Goal: Information Seeking & Learning: Learn about a topic

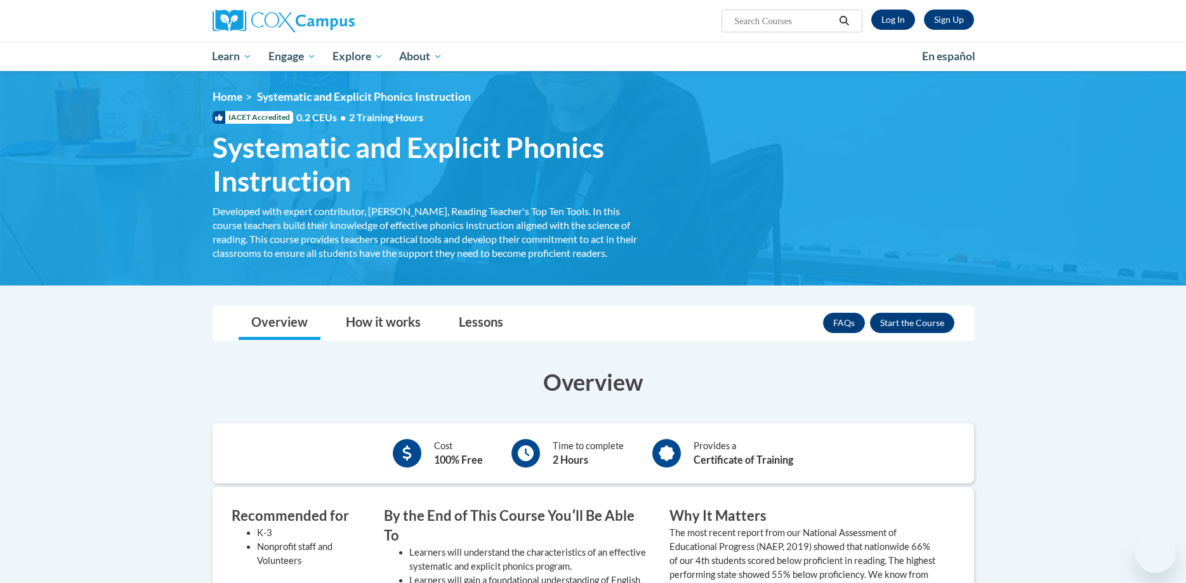
click at [872, 18] on div "Sign Up Log In" at bounding box center [919, 20] width 112 height 20
click at [884, 20] on link "Log In" at bounding box center [894, 20] width 44 height 20
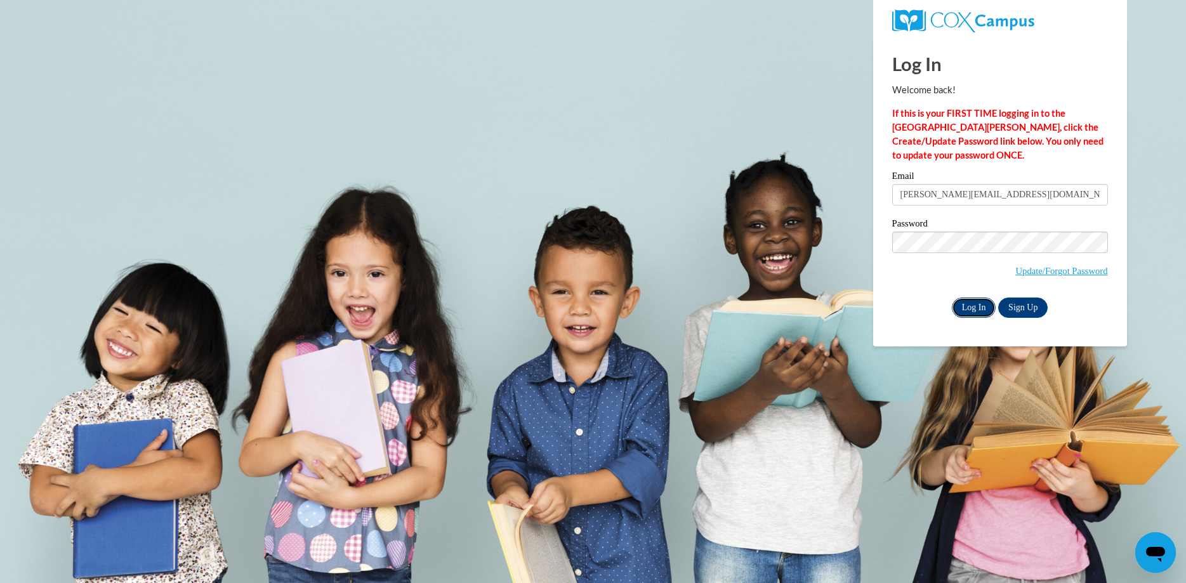
click at [979, 312] on input "Log In" at bounding box center [974, 308] width 44 height 20
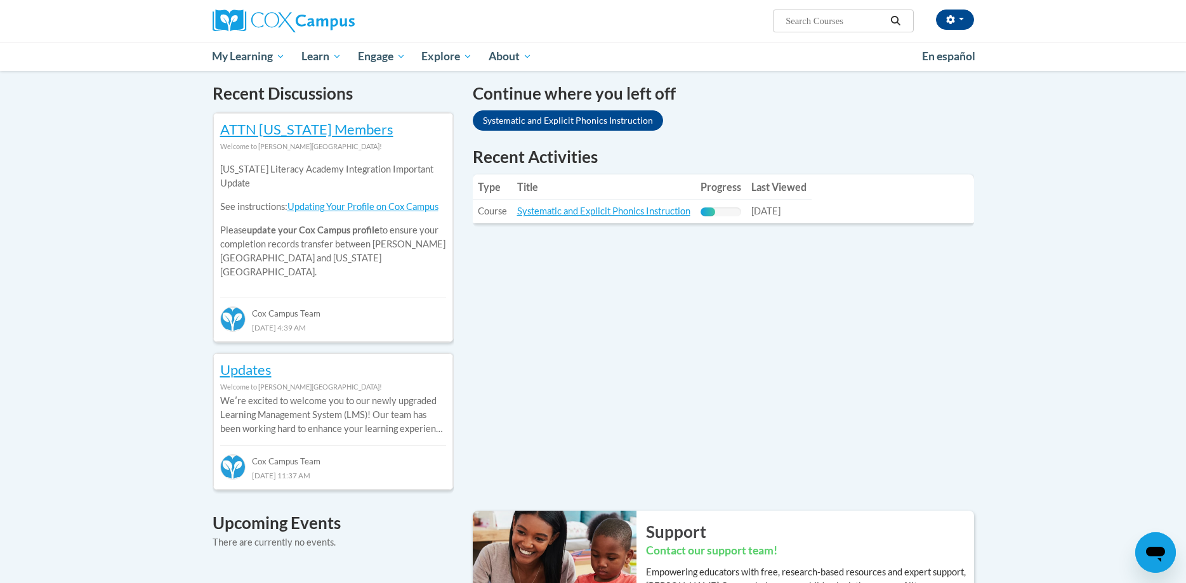
scroll to position [389, 0]
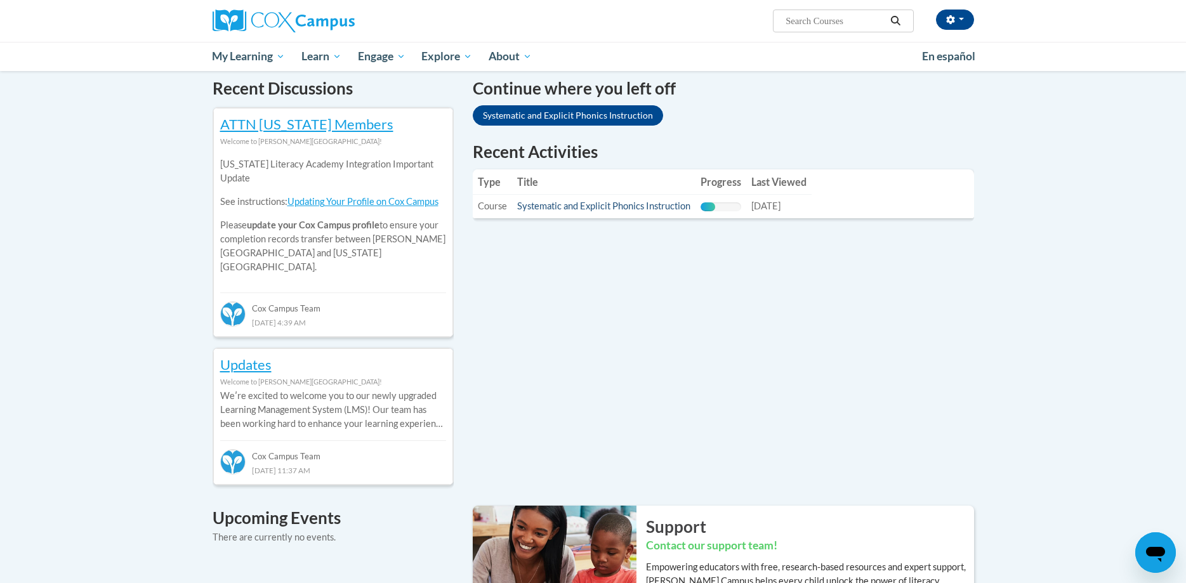
click at [628, 204] on td "Title: Systematic and Explicit Phonics Instruction" at bounding box center [603, 206] width 183 height 23
click at [632, 207] on link "Systematic and Explicit Phonics Instruction" at bounding box center [603, 206] width 173 height 11
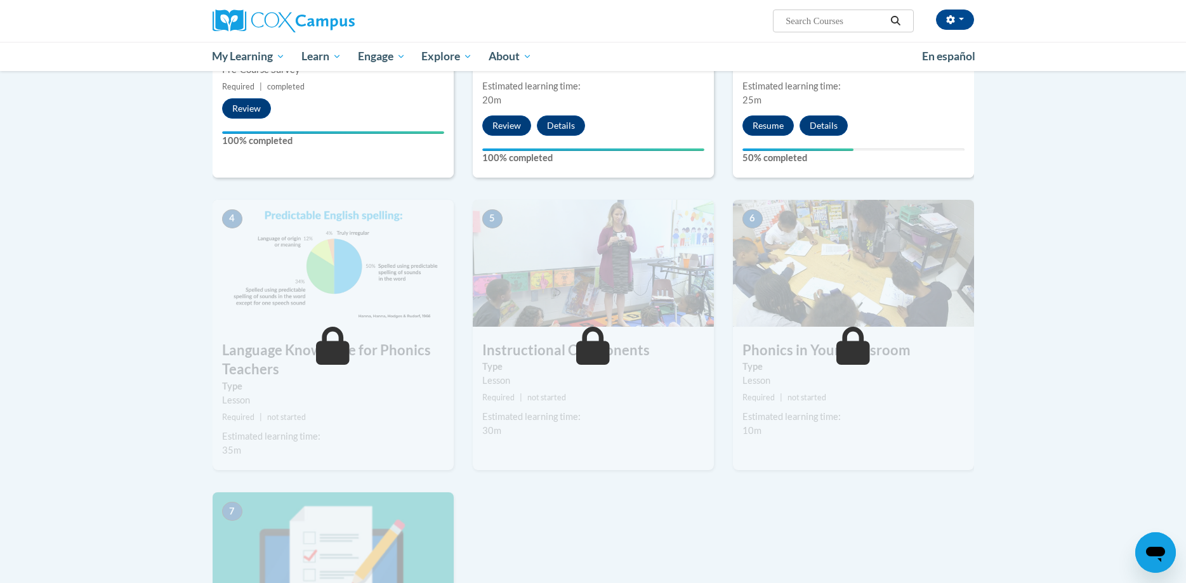
scroll to position [324, 0]
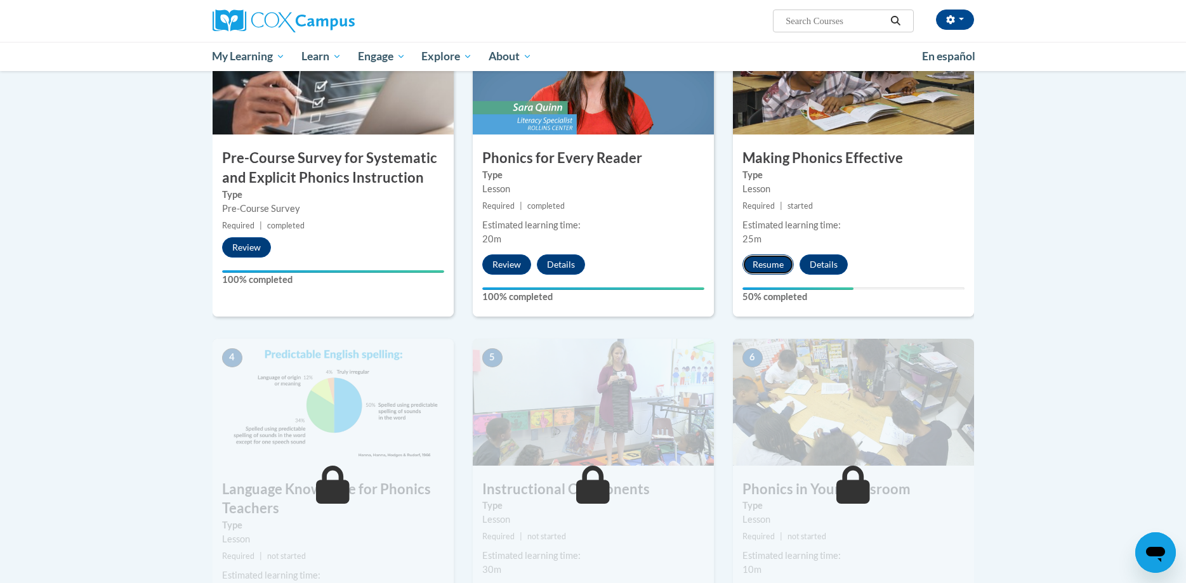
click at [772, 263] on button "Resume" at bounding box center [768, 265] width 51 height 20
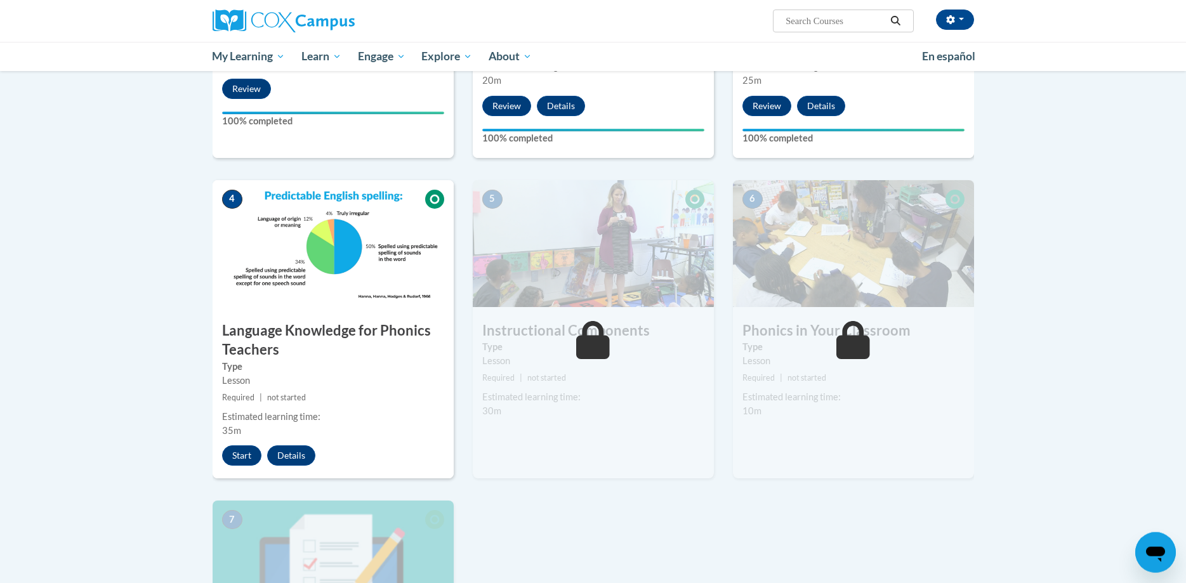
scroll to position [518, 0]
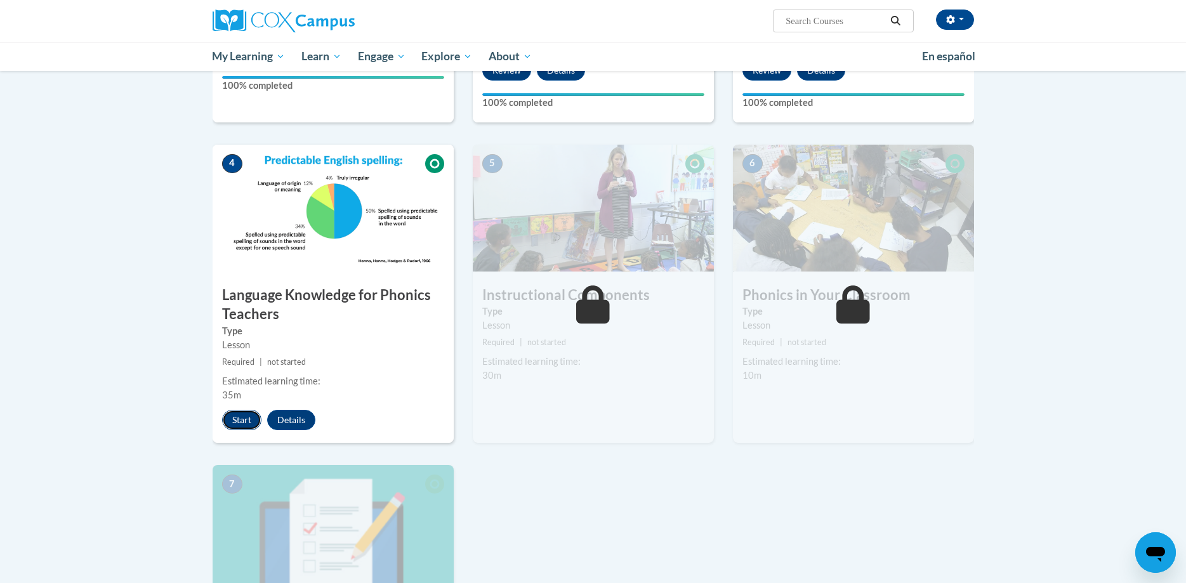
click at [237, 420] on button "Start" at bounding box center [241, 420] width 39 height 20
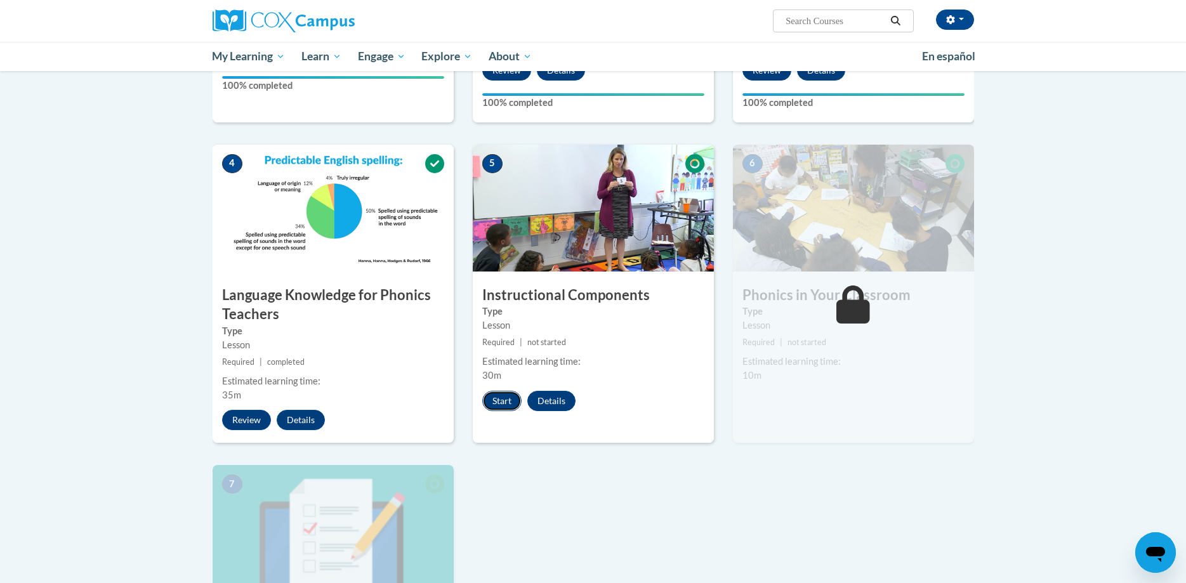
click at [503, 399] on button "Start" at bounding box center [501, 401] width 39 height 20
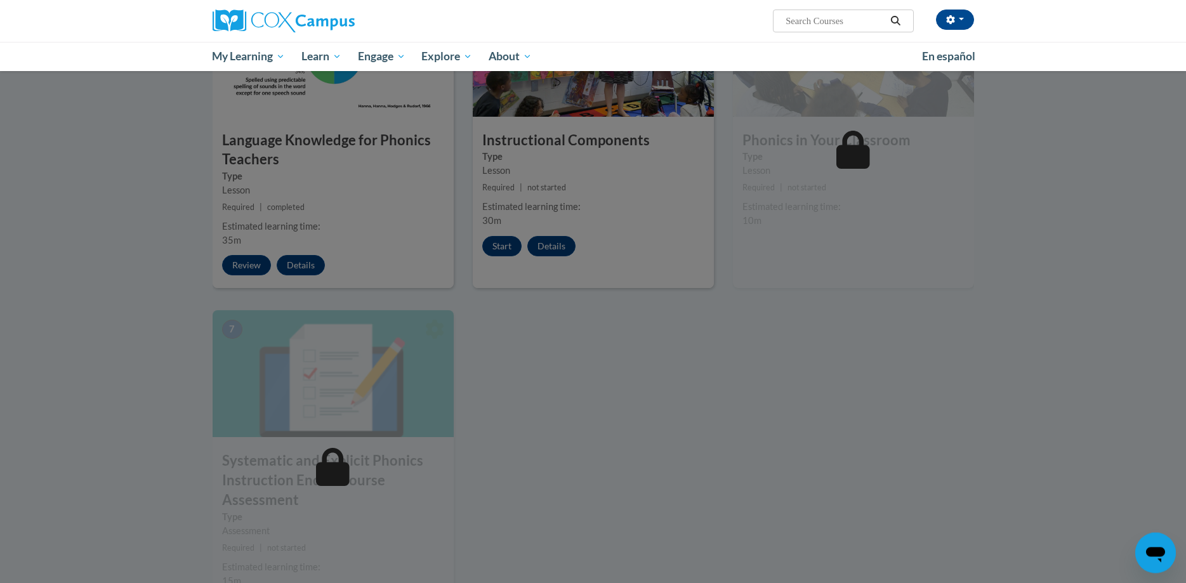
scroll to position [583, 0]
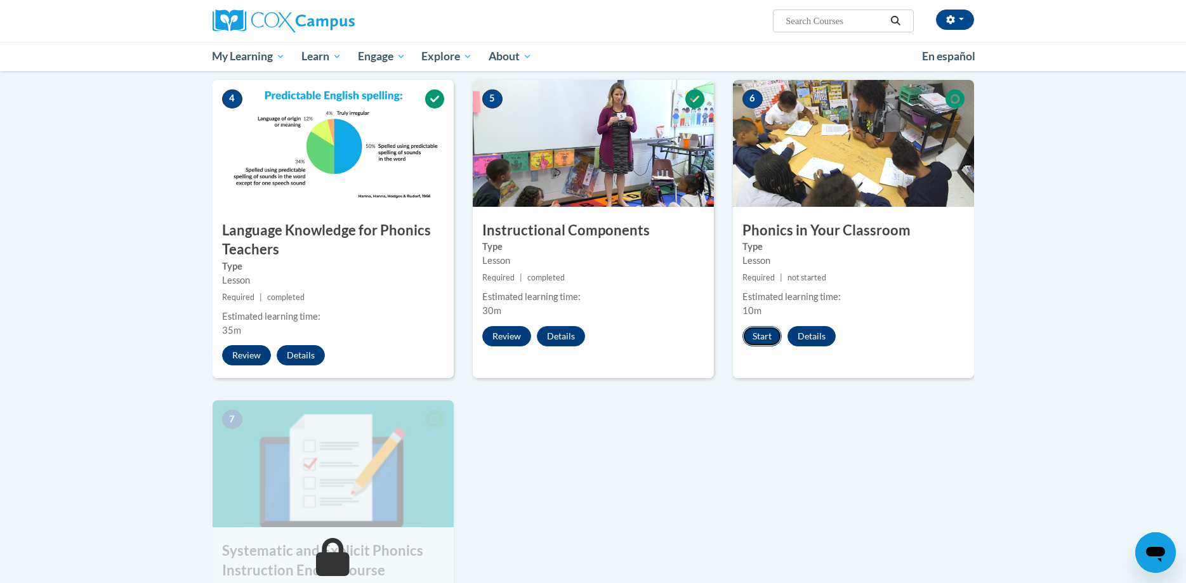
click at [769, 331] on button "Start" at bounding box center [762, 336] width 39 height 20
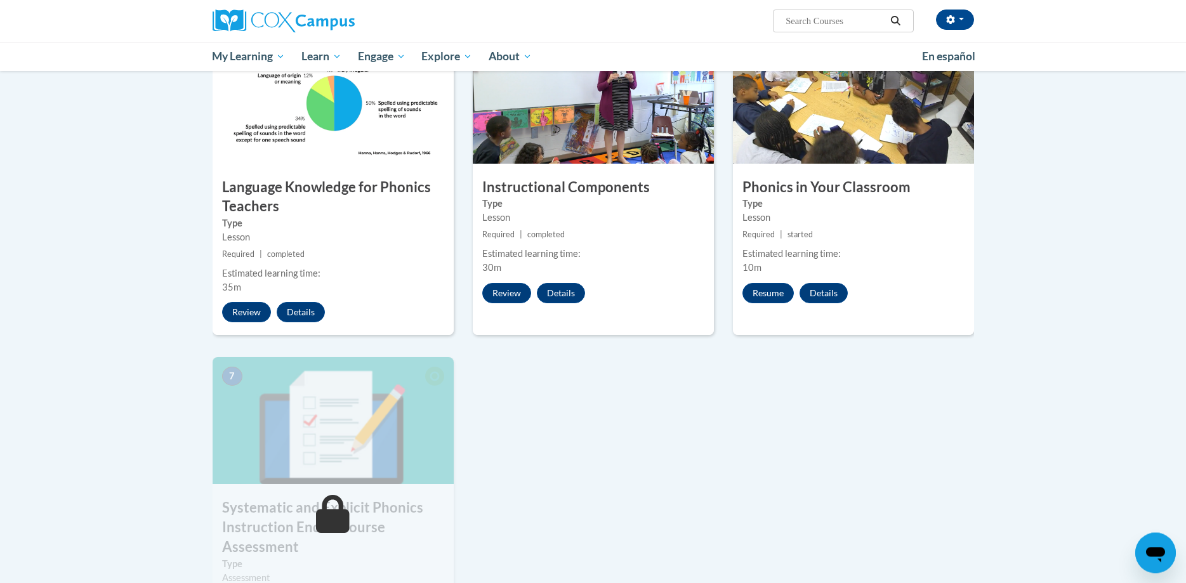
scroll to position [712, 0]
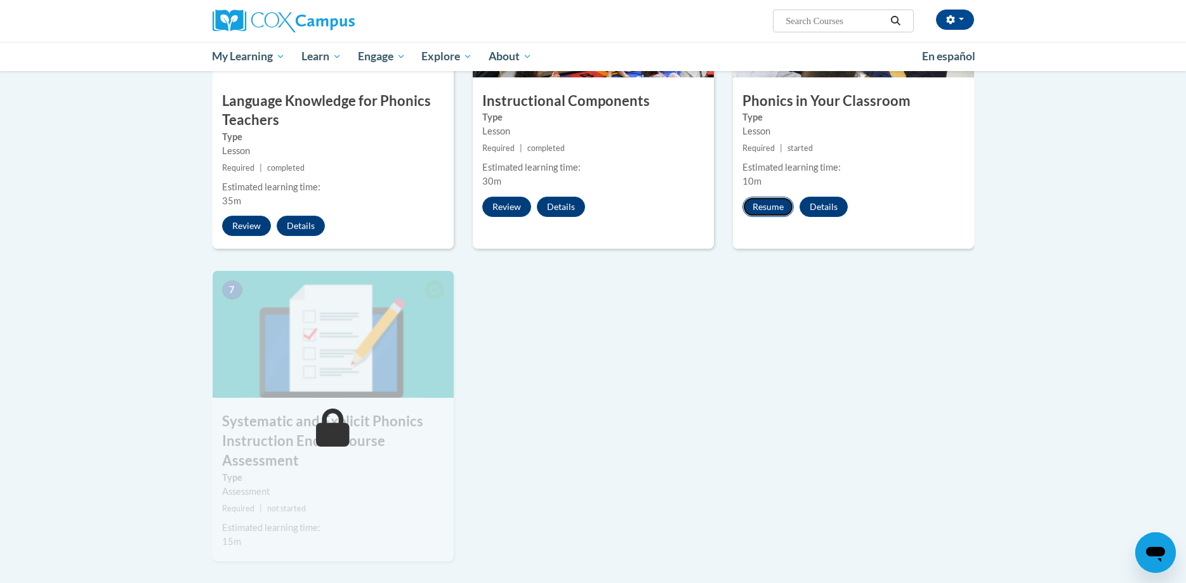
click at [769, 202] on button "Resume" at bounding box center [768, 207] width 51 height 20
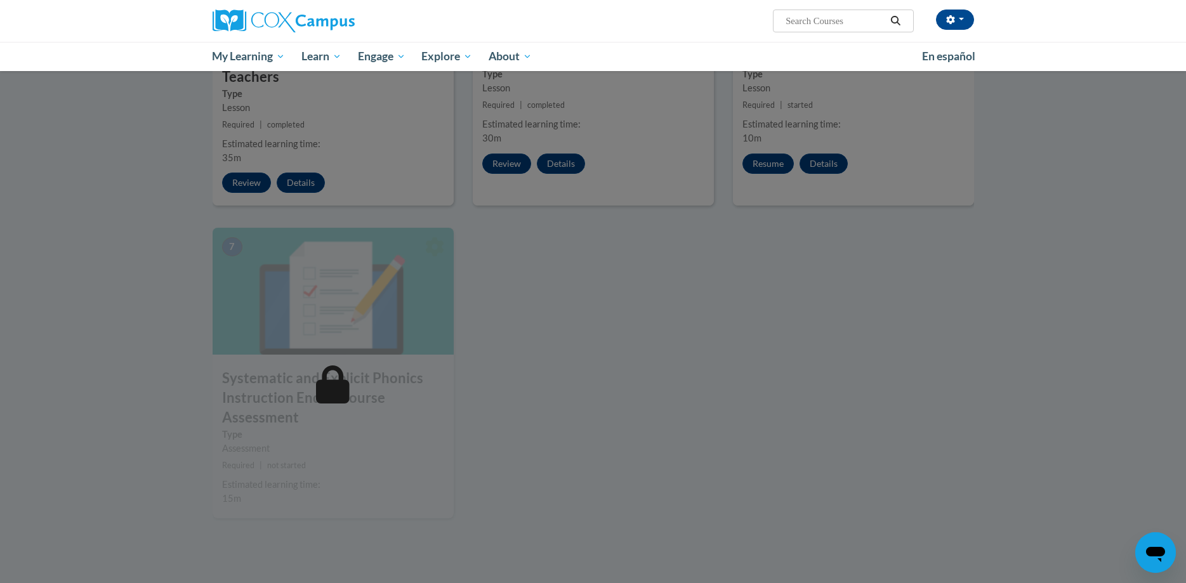
scroll to position [777, 0]
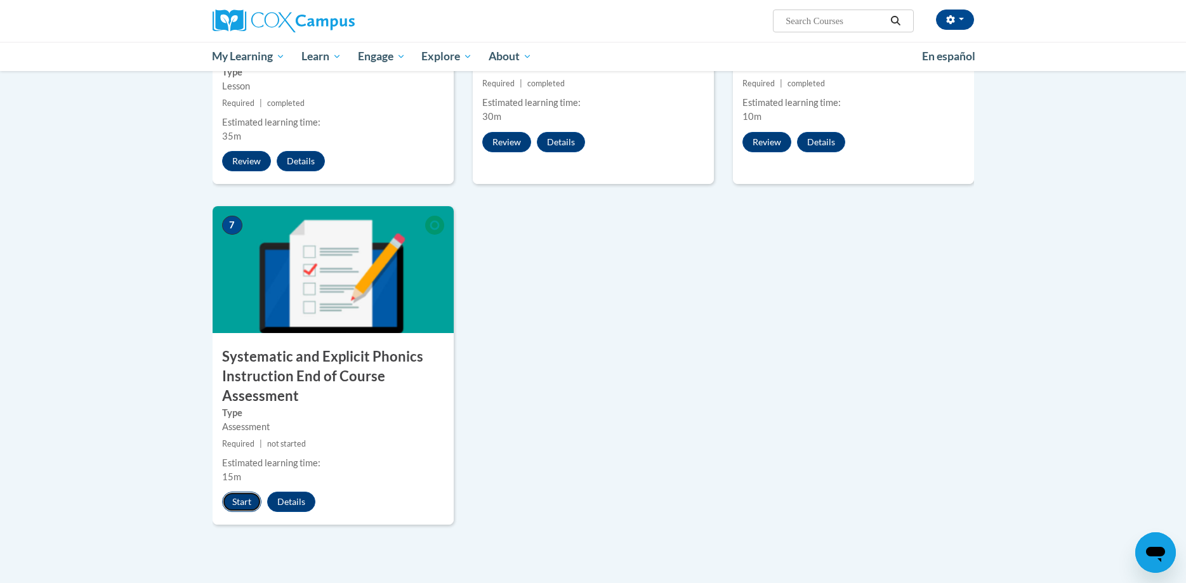
click at [246, 499] on button "Start" at bounding box center [241, 502] width 39 height 20
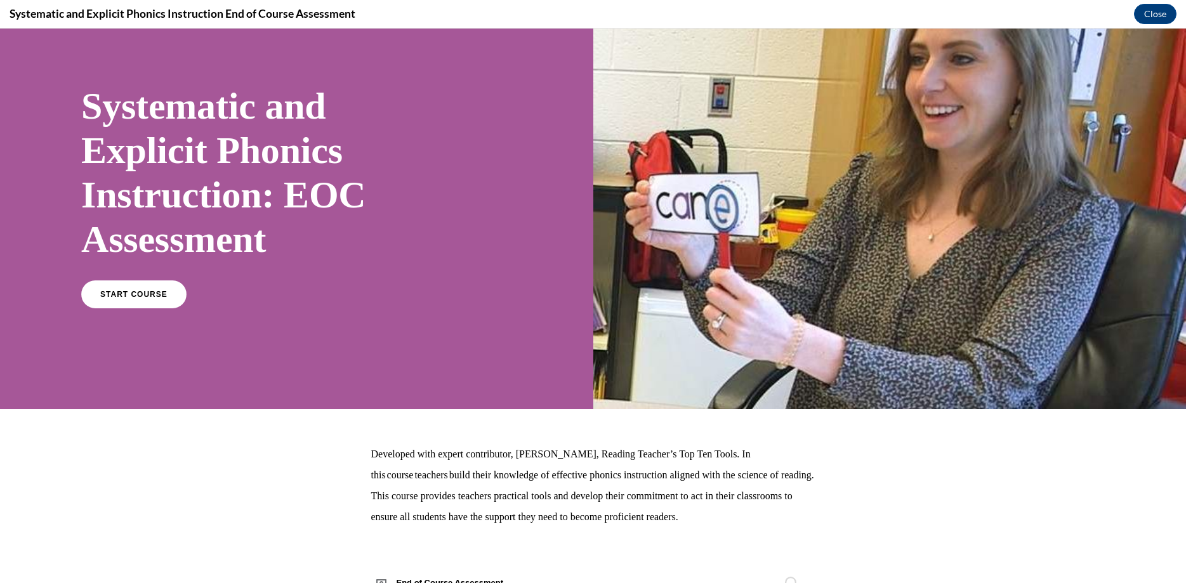
scroll to position [72, 0]
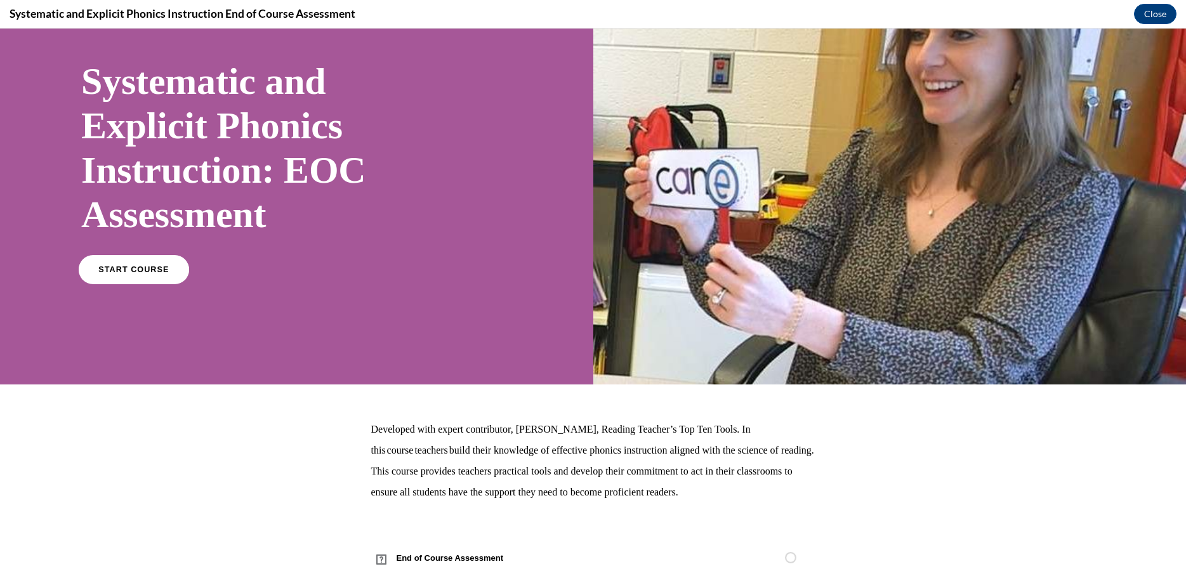
click at [157, 270] on span "START COURSE" at bounding box center [133, 270] width 70 height 10
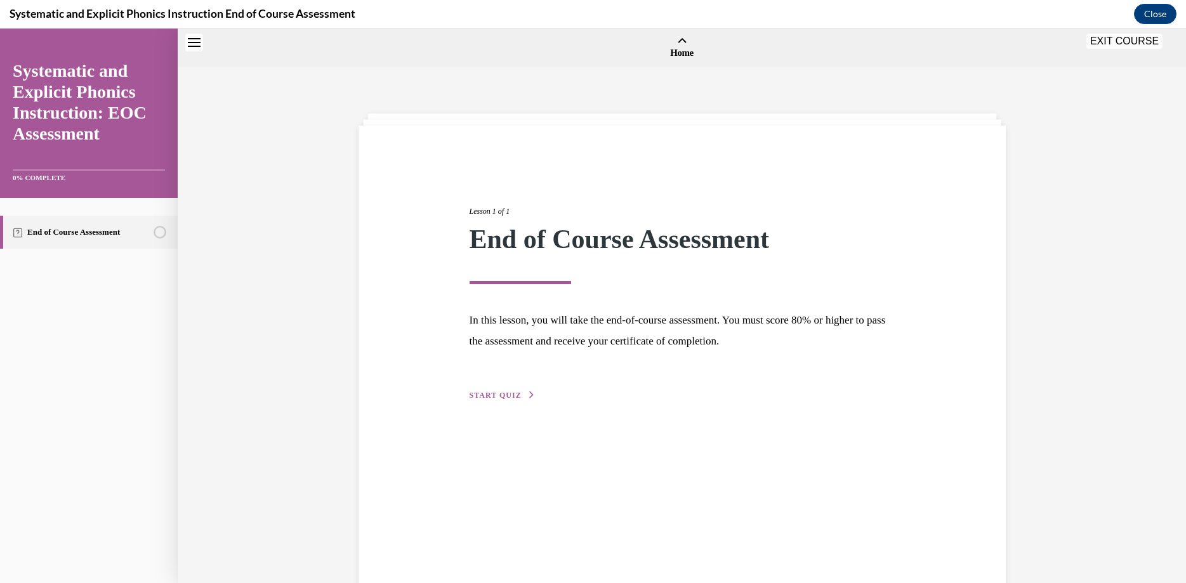
scroll to position [39, 0]
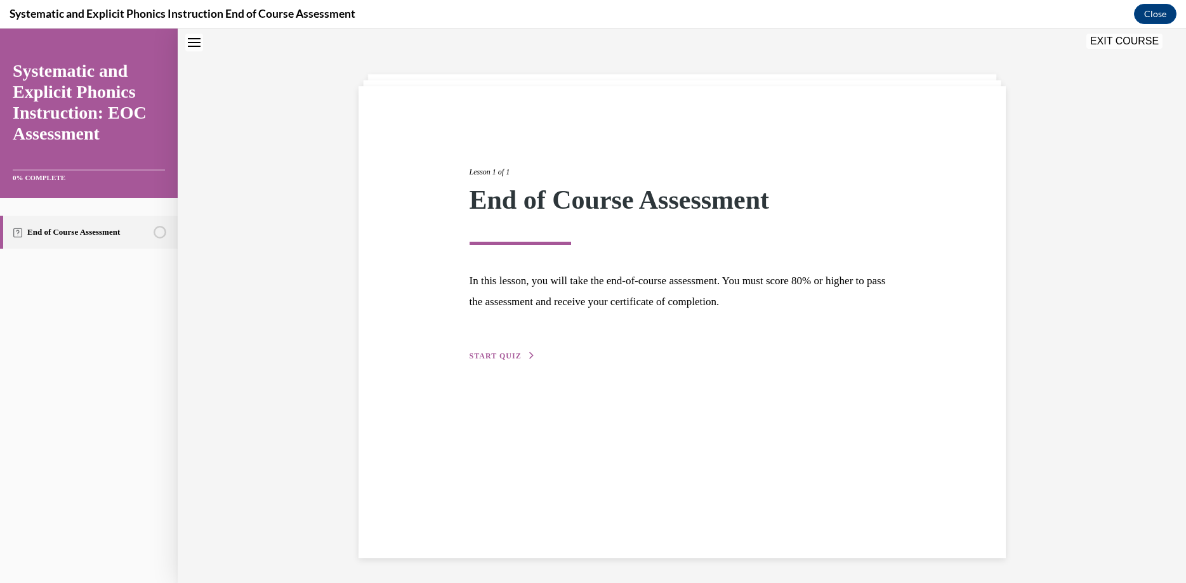
click at [510, 362] on div "Lesson 1 of 1 End of Course Assessment In this lesson, you will take the end-of…" at bounding box center [683, 322] width 648 height 472
click at [501, 361] on button "START QUIZ" at bounding box center [503, 355] width 66 height 11
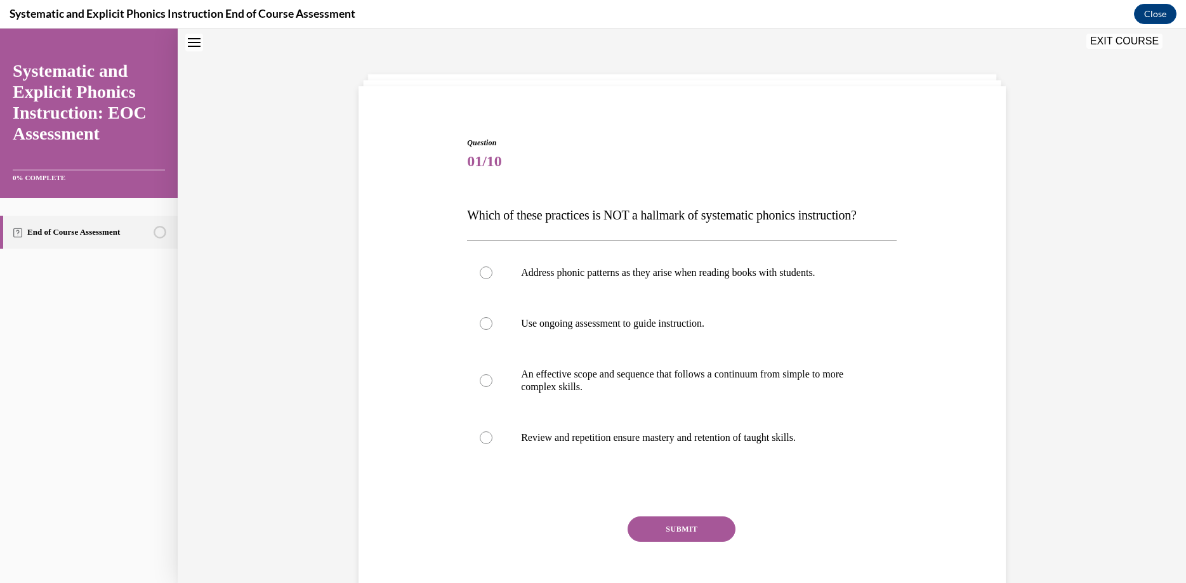
scroll to position [39, 0]
click at [503, 357] on div at bounding box center [682, 381] width 430 height 63
click at [510, 277] on div at bounding box center [682, 273] width 430 height 51
click at [673, 538] on button "SUBMIT" at bounding box center [682, 529] width 108 height 25
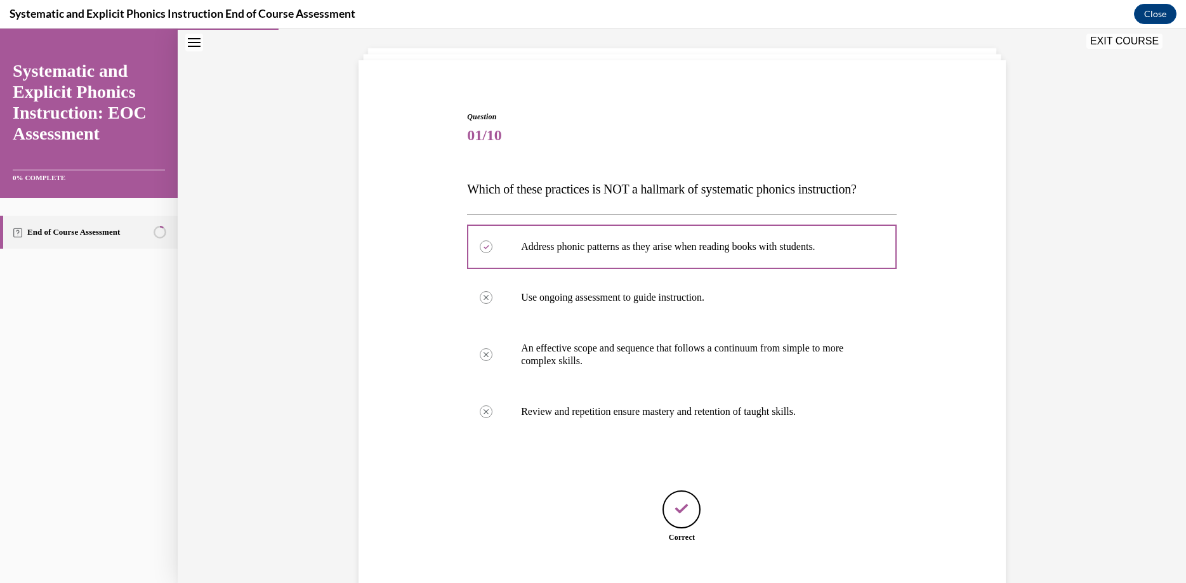
scroll to position [127, 0]
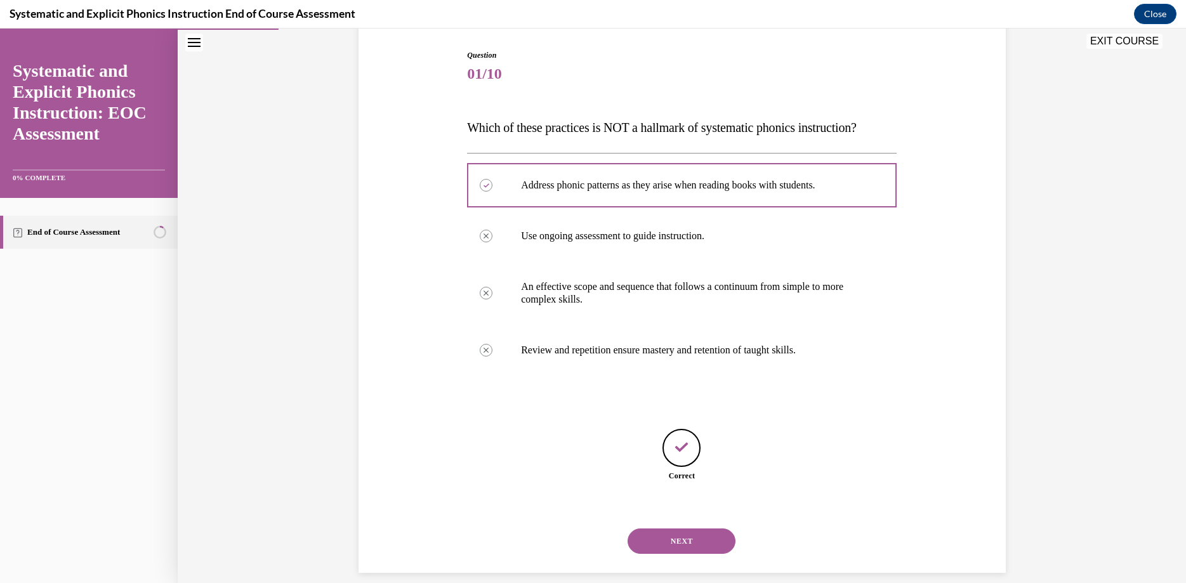
click at [694, 529] on button "NEXT" at bounding box center [682, 541] width 108 height 25
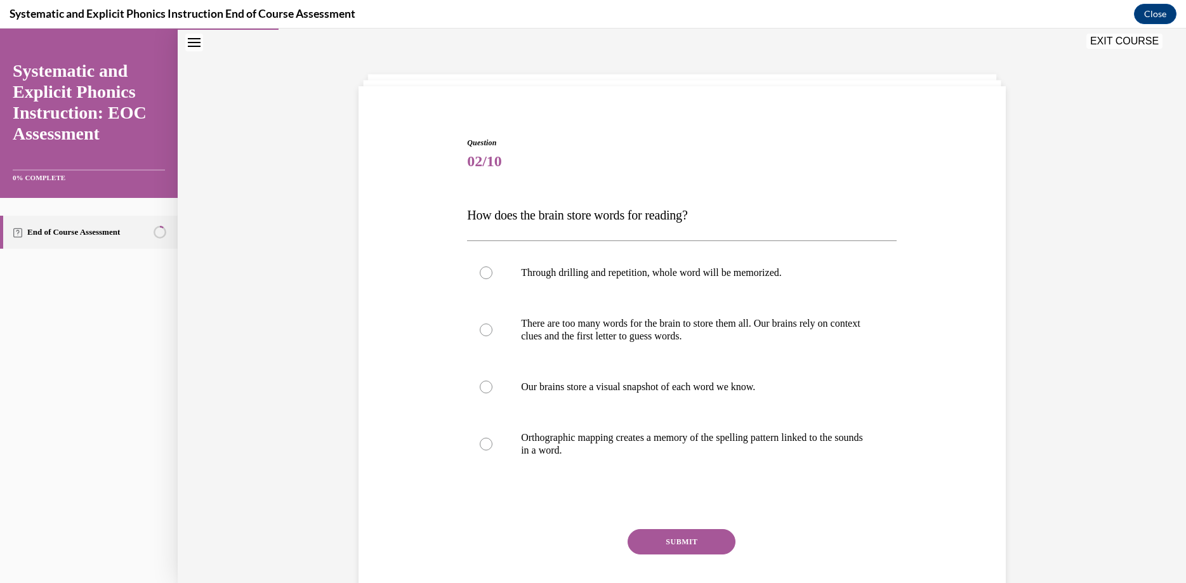
scroll to position [39, 0]
click at [531, 448] on p "Orthographic mapping creates a memory of the spelling pattern linked to the sou…" at bounding box center [693, 444] width 344 height 25
click at [698, 543] on button "SUBMIT" at bounding box center [682, 542] width 108 height 25
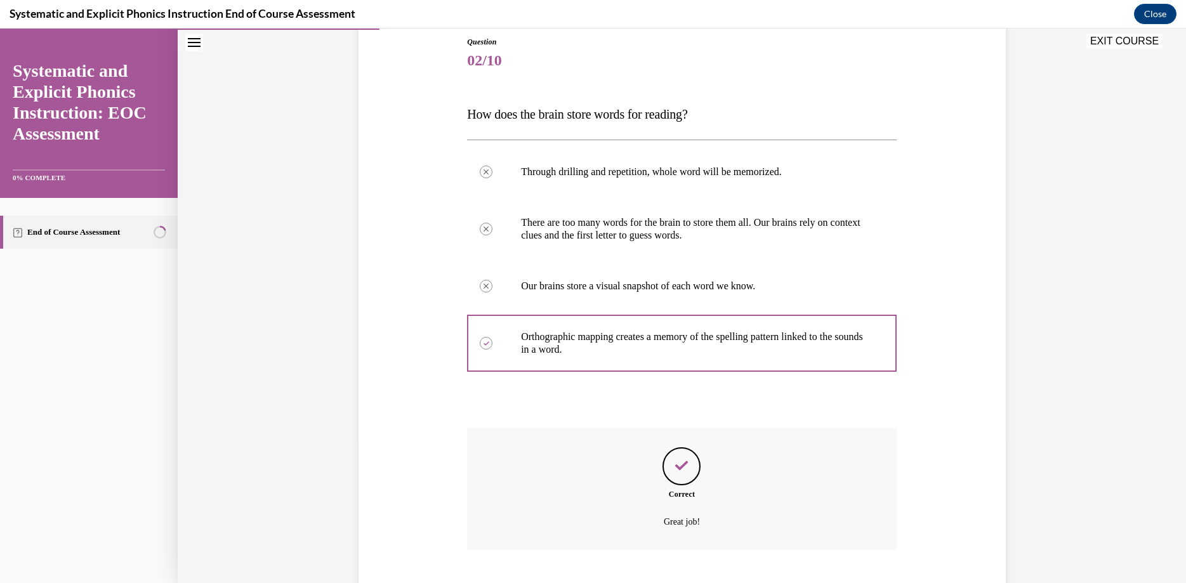
scroll to position [203, 0]
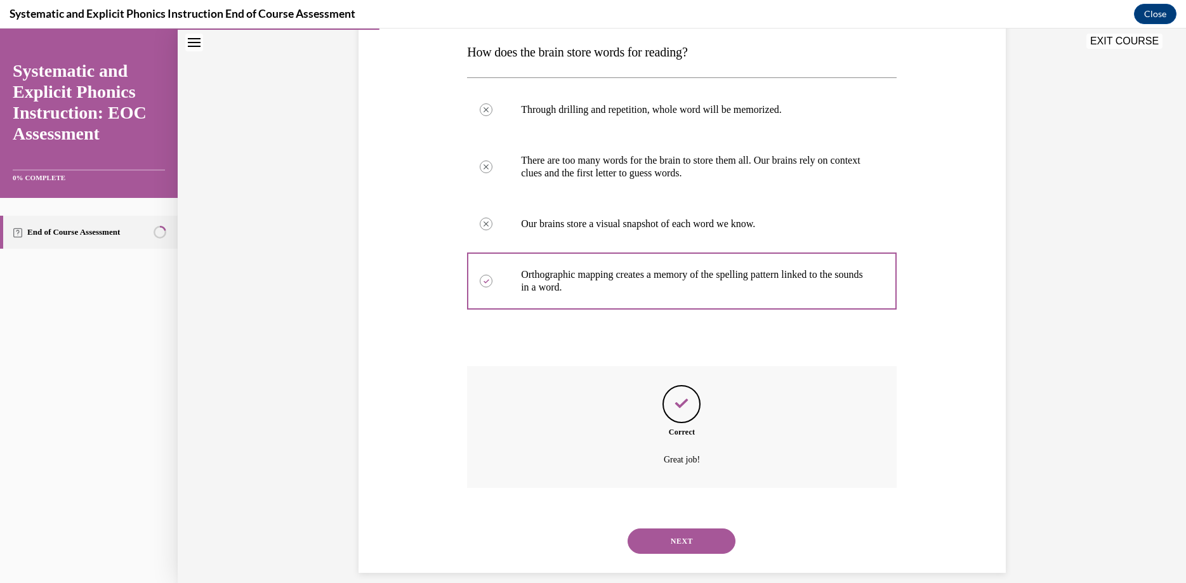
click at [686, 529] on button "NEXT" at bounding box center [682, 541] width 108 height 25
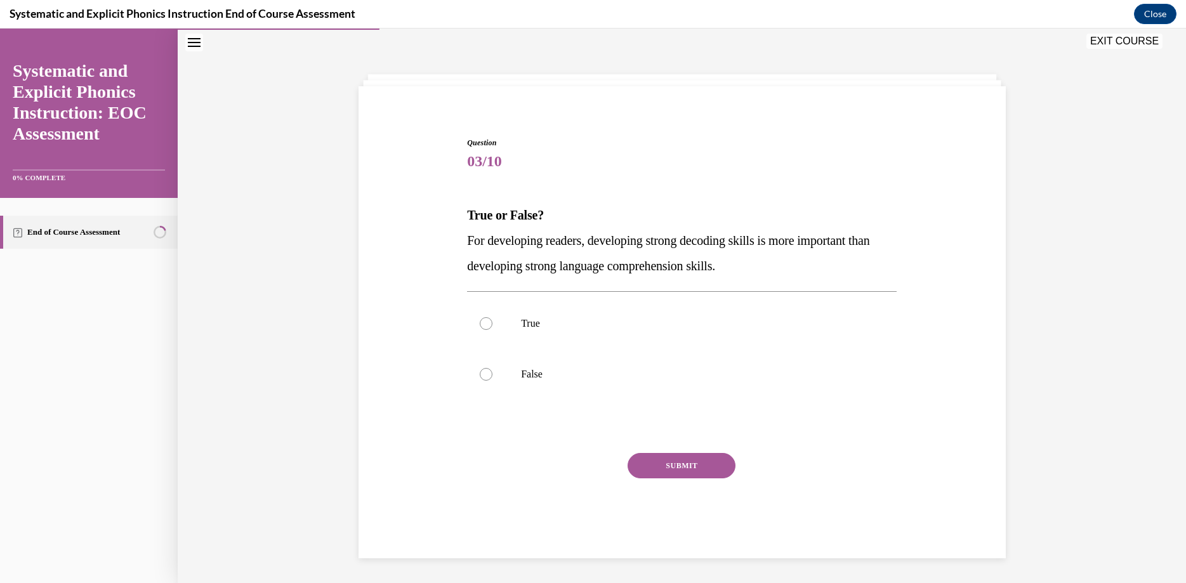
scroll to position [39, 0]
click at [528, 369] on p "False" at bounding box center [693, 375] width 344 height 13
click at [679, 460] on button "SUBMIT" at bounding box center [682, 466] width 108 height 25
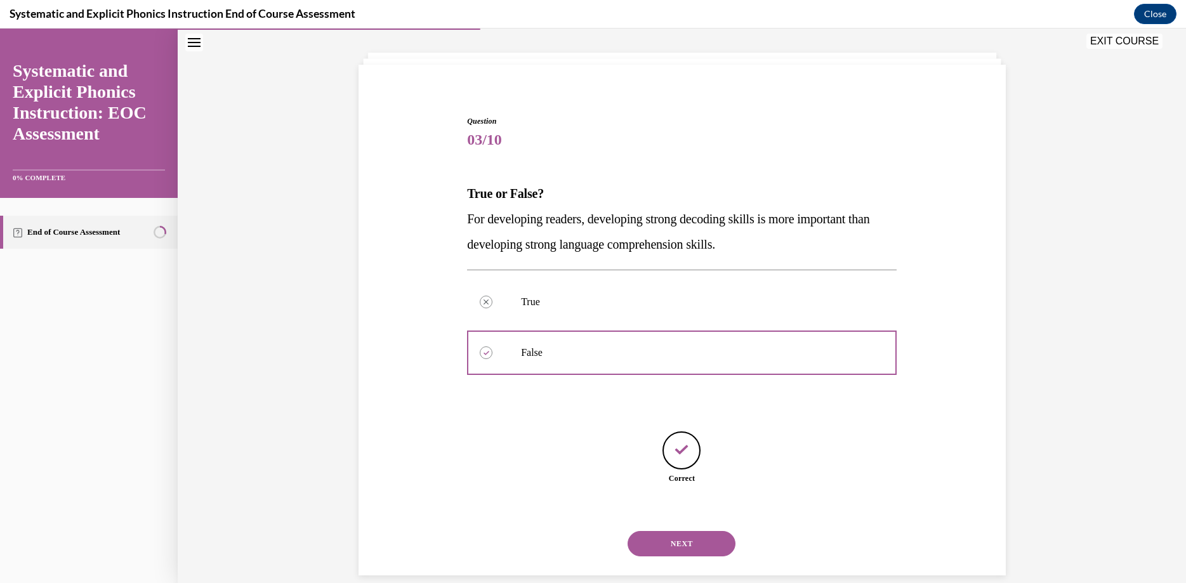
scroll to position [63, 0]
click at [700, 529] on button "NEXT" at bounding box center [682, 541] width 108 height 25
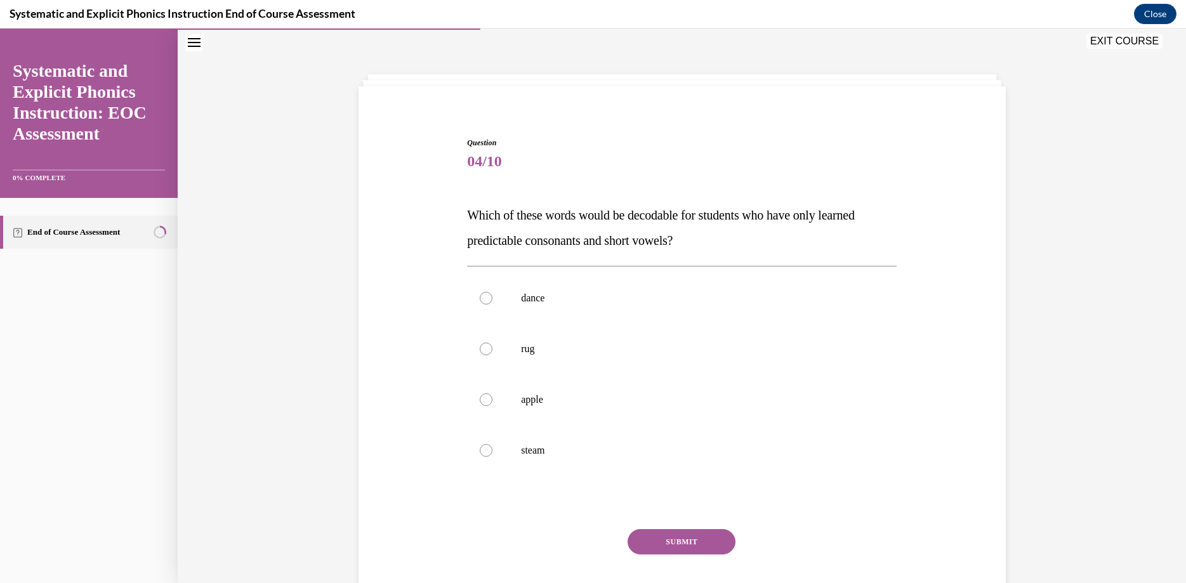
scroll to position [39, 0]
click at [515, 333] on div at bounding box center [682, 349] width 430 height 51
click at [696, 536] on button "SUBMIT" at bounding box center [682, 542] width 108 height 25
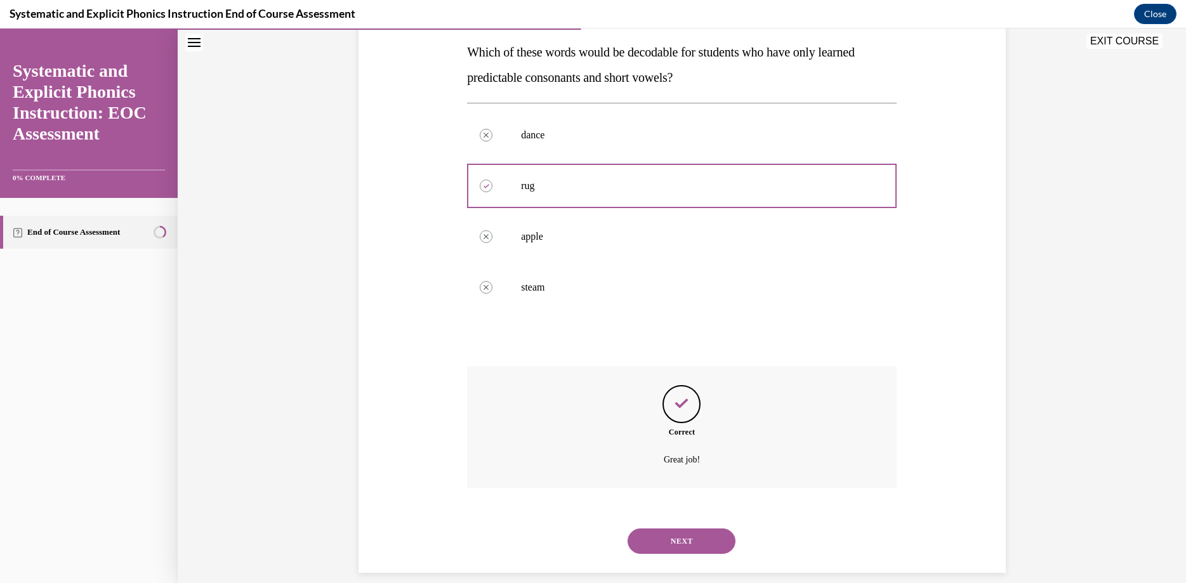
click at [703, 529] on button "NEXT" at bounding box center [682, 541] width 108 height 25
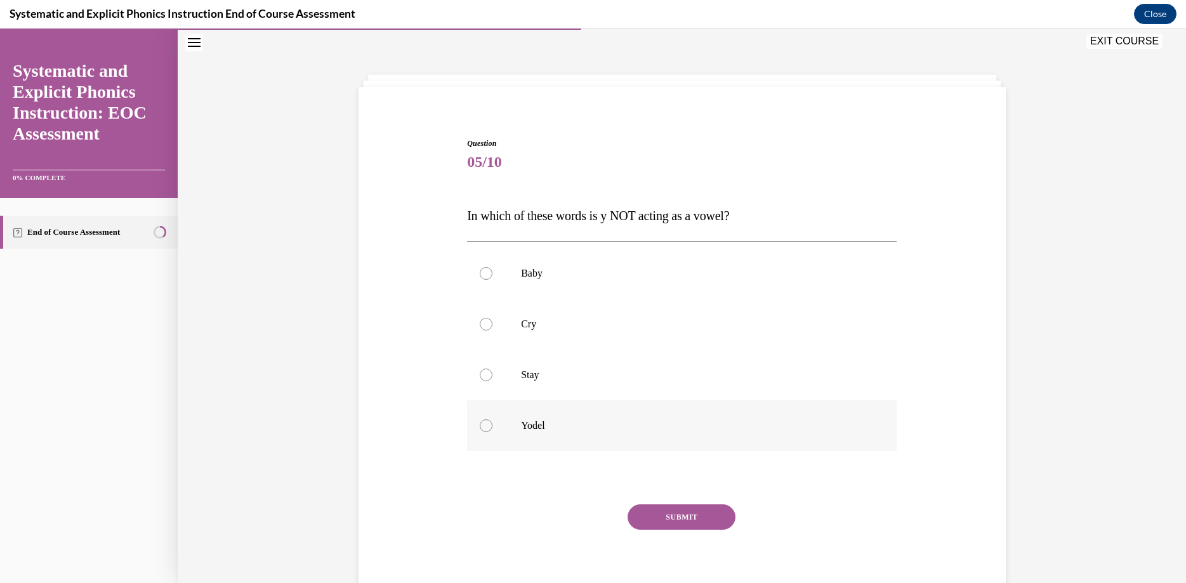
click at [538, 426] on p "Yodel" at bounding box center [693, 426] width 344 height 13
drag, startPoint x: 658, startPoint y: 498, endPoint x: 668, endPoint y: 508, distance: 13.9
click at [665, 506] on div "Question 05/10 In which of these words is y NOT acting as a vowel? Baby Cry Sta…" at bounding box center [682, 373] width 430 height 471
click at [673, 510] on button "SUBMIT" at bounding box center [682, 517] width 108 height 25
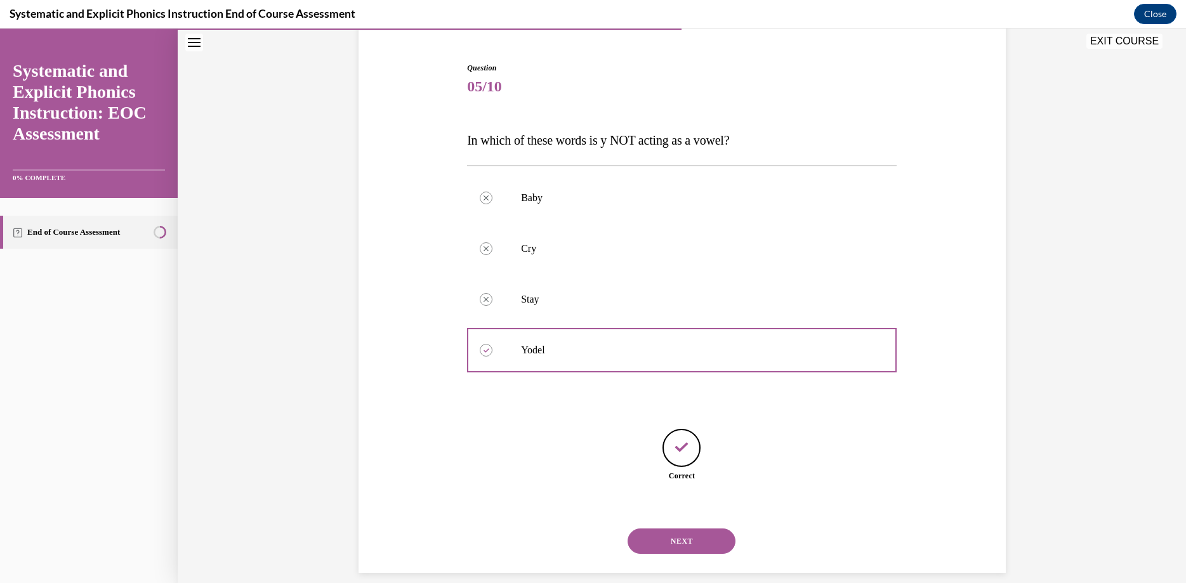
click at [709, 529] on button "NEXT" at bounding box center [682, 541] width 108 height 25
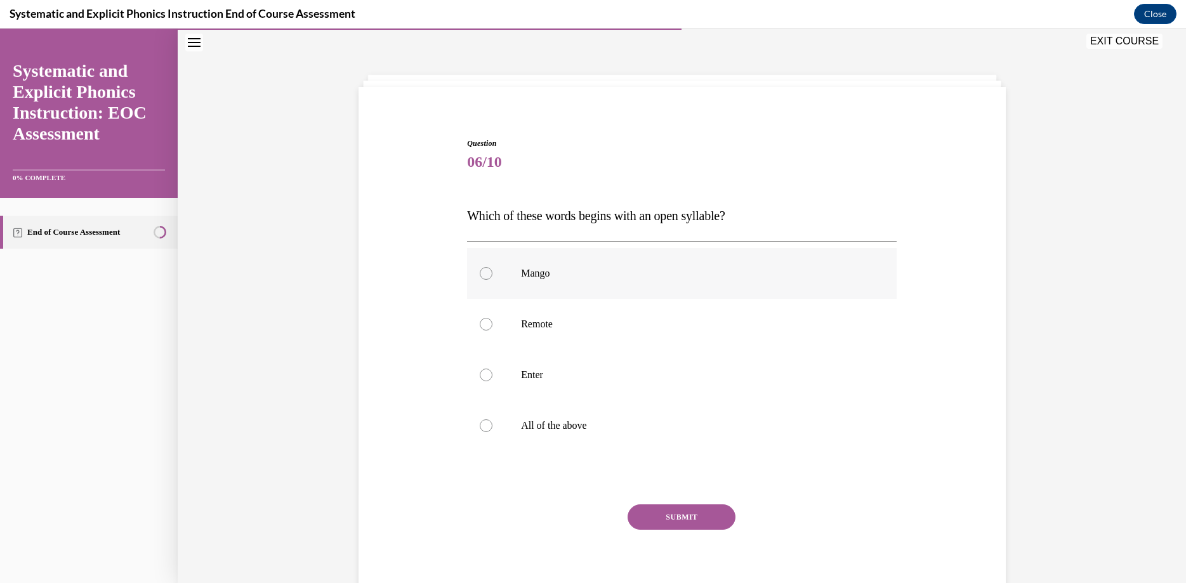
click at [556, 286] on div at bounding box center [682, 273] width 430 height 51
click at [683, 515] on button "SUBMIT" at bounding box center [682, 517] width 108 height 25
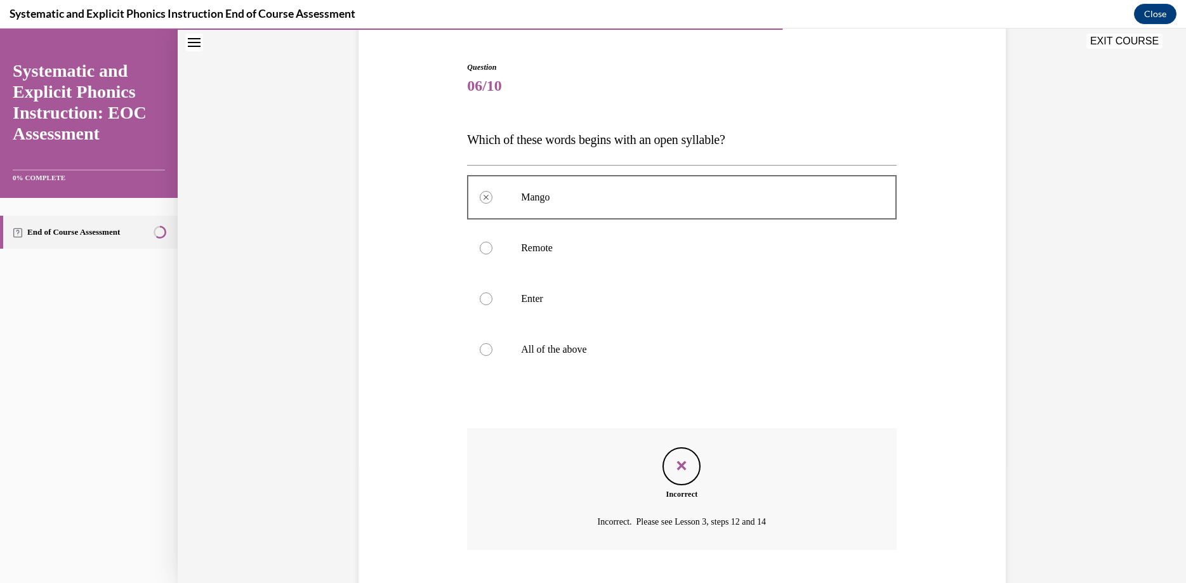
scroll to position [177, 0]
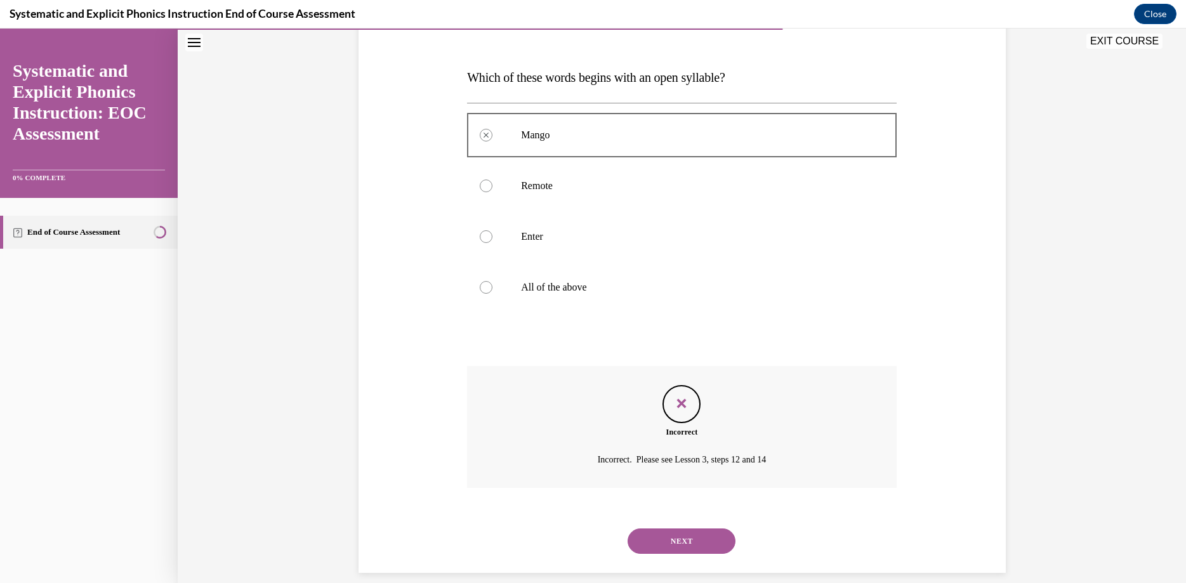
click at [505, 282] on div at bounding box center [682, 287] width 430 height 51
click at [704, 529] on button "NEXT" at bounding box center [682, 541] width 108 height 25
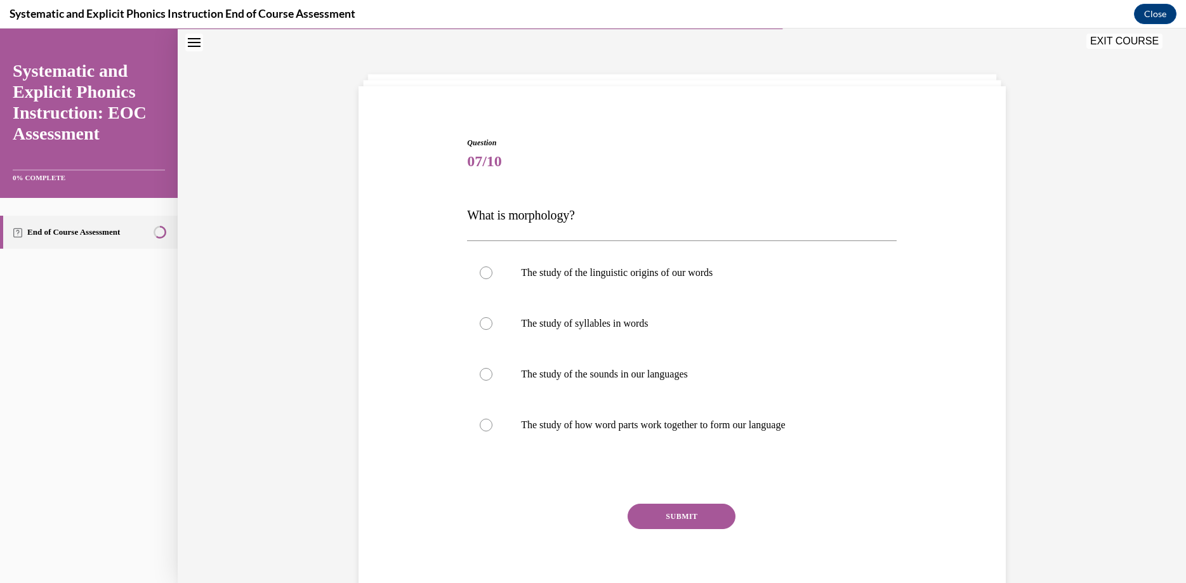
scroll to position [39, 0]
drag, startPoint x: 581, startPoint y: 422, endPoint x: 592, endPoint y: 430, distance: 13.6
click at [588, 428] on p "The study of how word parts work together to form our language" at bounding box center [693, 426] width 344 height 13
click at [653, 526] on button "SUBMIT" at bounding box center [682, 517] width 108 height 25
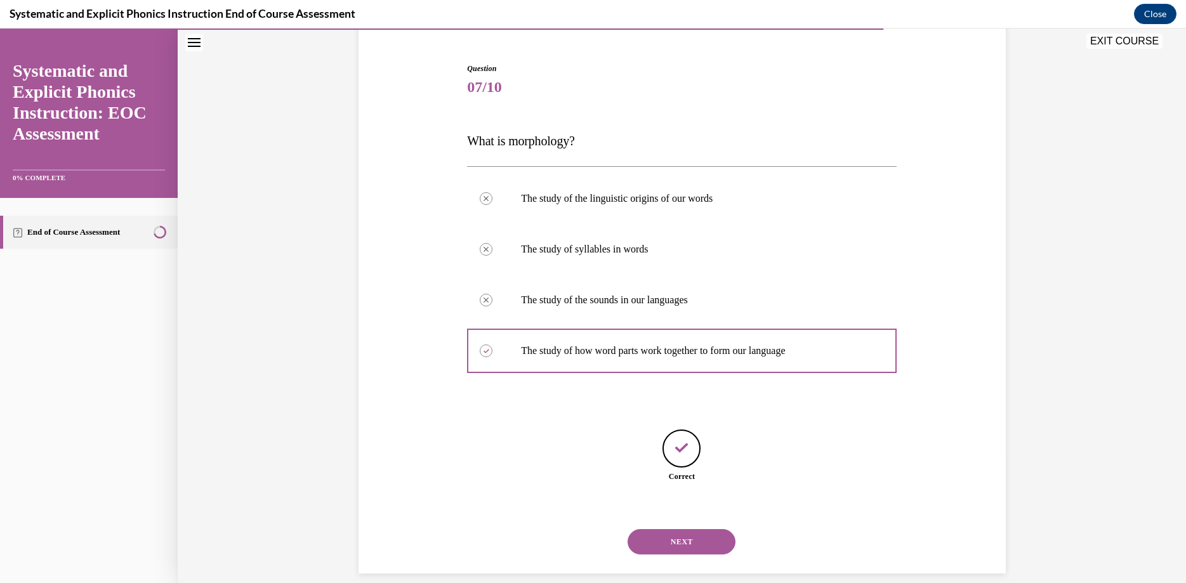
scroll to position [114, 0]
click at [703, 533] on button "NEXT" at bounding box center [682, 541] width 108 height 25
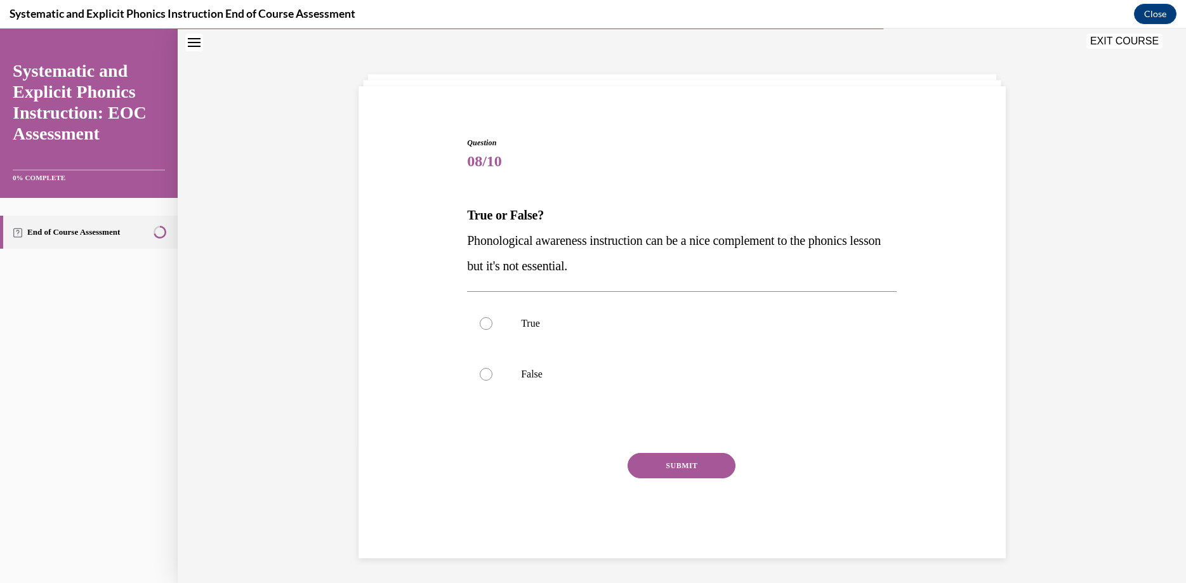
scroll to position [39, 0]
click at [500, 382] on div at bounding box center [682, 375] width 430 height 51
click at [667, 468] on button "SUBMIT" at bounding box center [682, 466] width 108 height 25
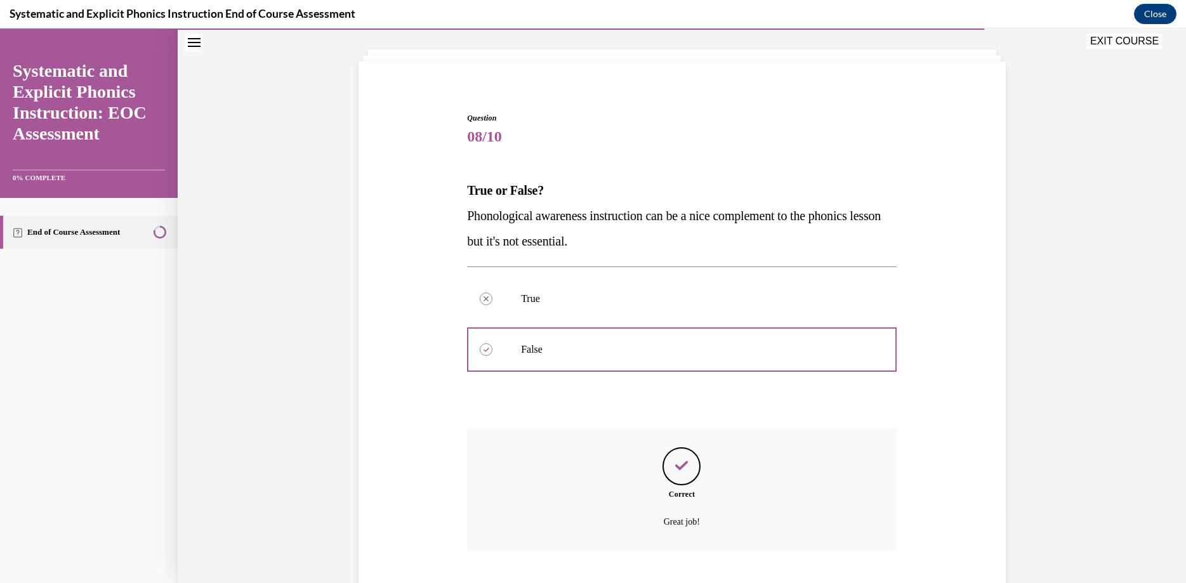
scroll to position [126, 0]
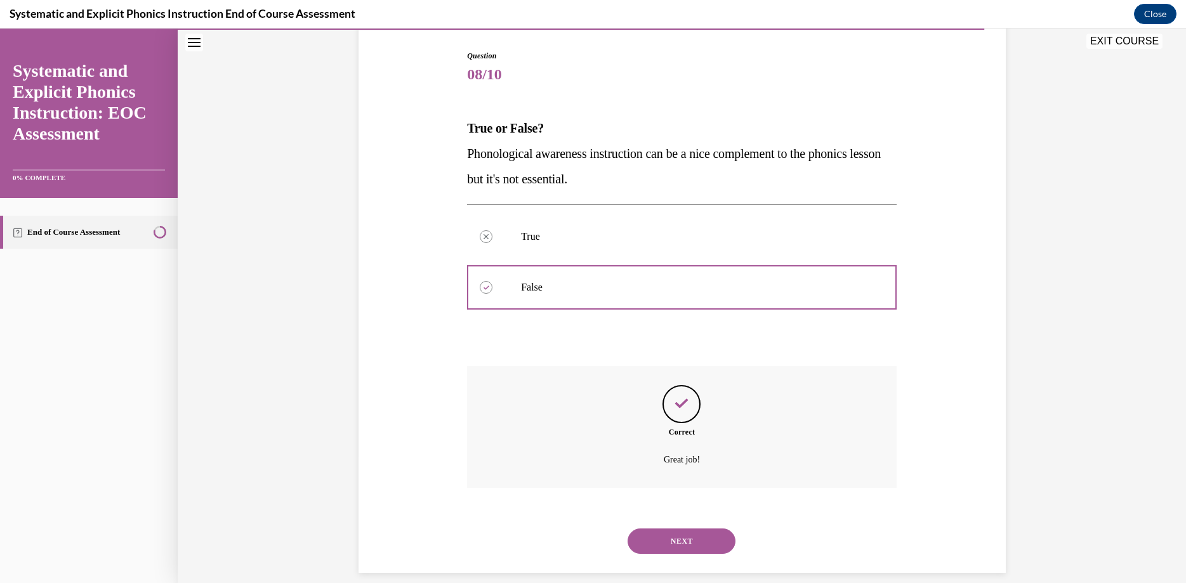
click at [684, 535] on button "NEXT" at bounding box center [682, 541] width 108 height 25
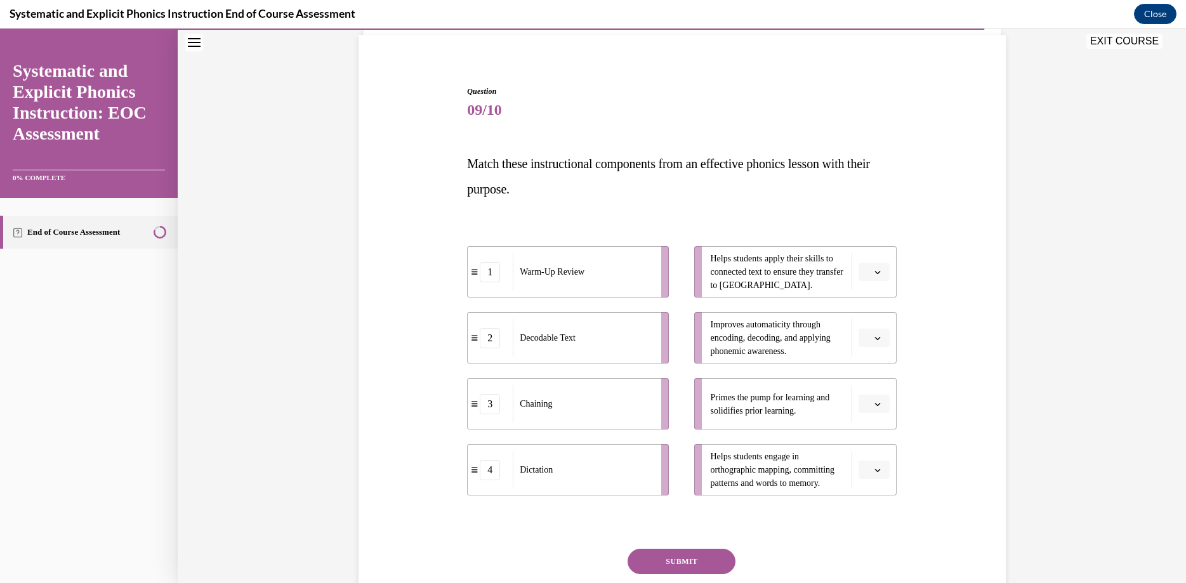
scroll to position [111, 0]
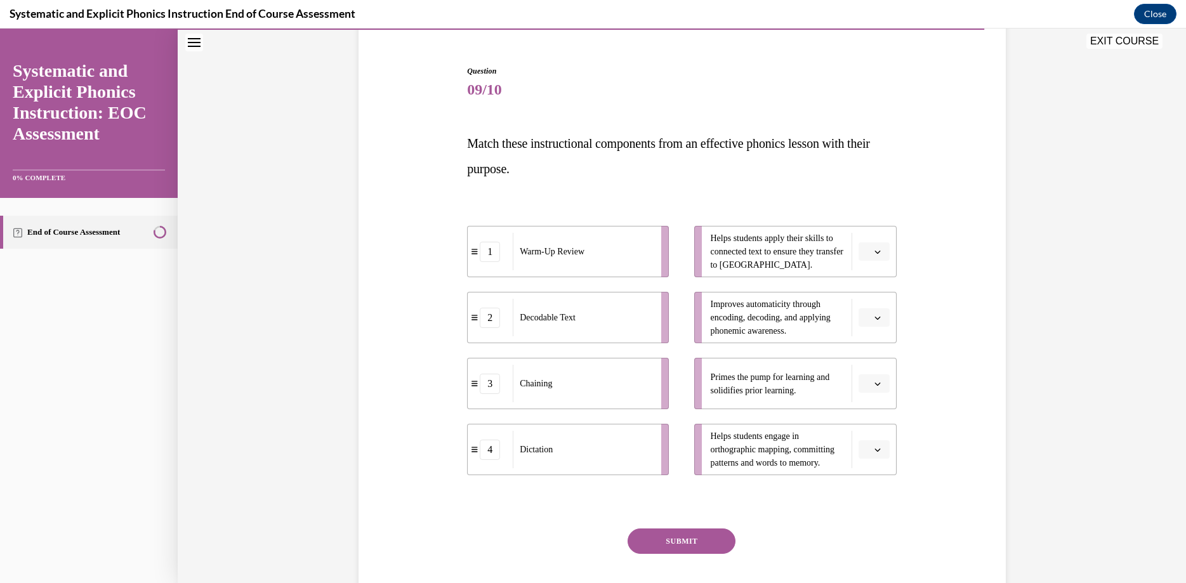
click at [879, 394] on li "Primes the pump for learning and solidifies prior learning." at bounding box center [795, 383] width 202 height 51
click at [879, 385] on icon "button" at bounding box center [878, 384] width 6 height 3
click at [879, 434] on div "1" at bounding box center [873, 437] width 32 height 25
click at [875, 254] on icon "button" at bounding box center [878, 252] width 6 height 6
click at [879, 324] on div "2" at bounding box center [873, 330] width 32 height 25
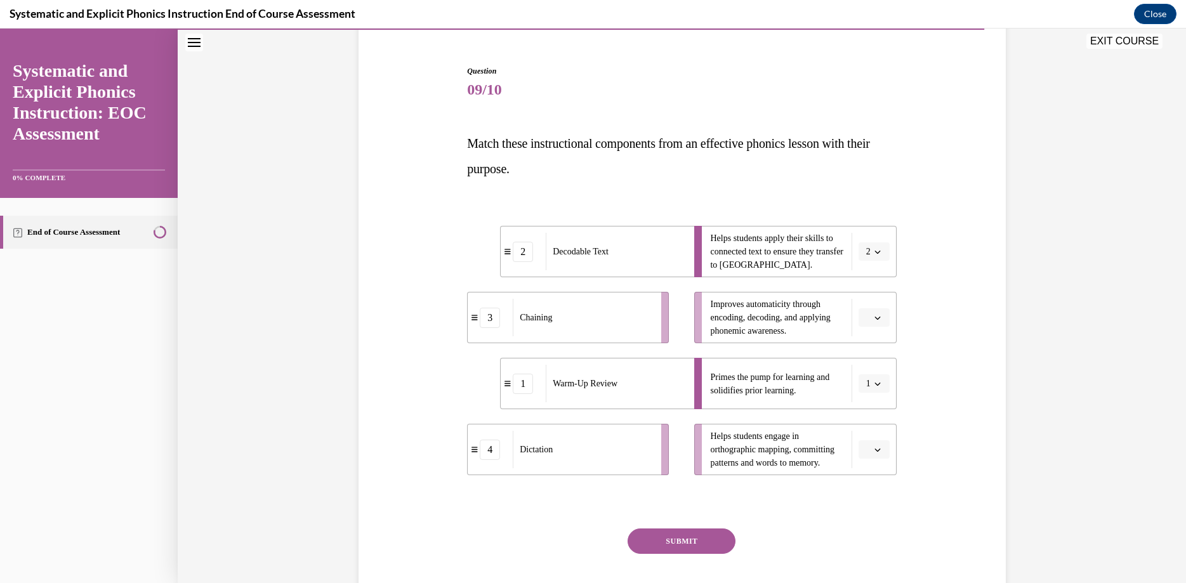
click at [878, 319] on icon "button" at bounding box center [878, 318] width 6 height 6
click at [875, 416] on div "3" at bounding box center [873, 421] width 32 height 25
click at [880, 456] on button "button" at bounding box center [874, 450] width 31 height 19
click at [877, 422] on div "4" at bounding box center [873, 421] width 32 height 25
click at [726, 540] on button "SUBMIT" at bounding box center [682, 541] width 108 height 25
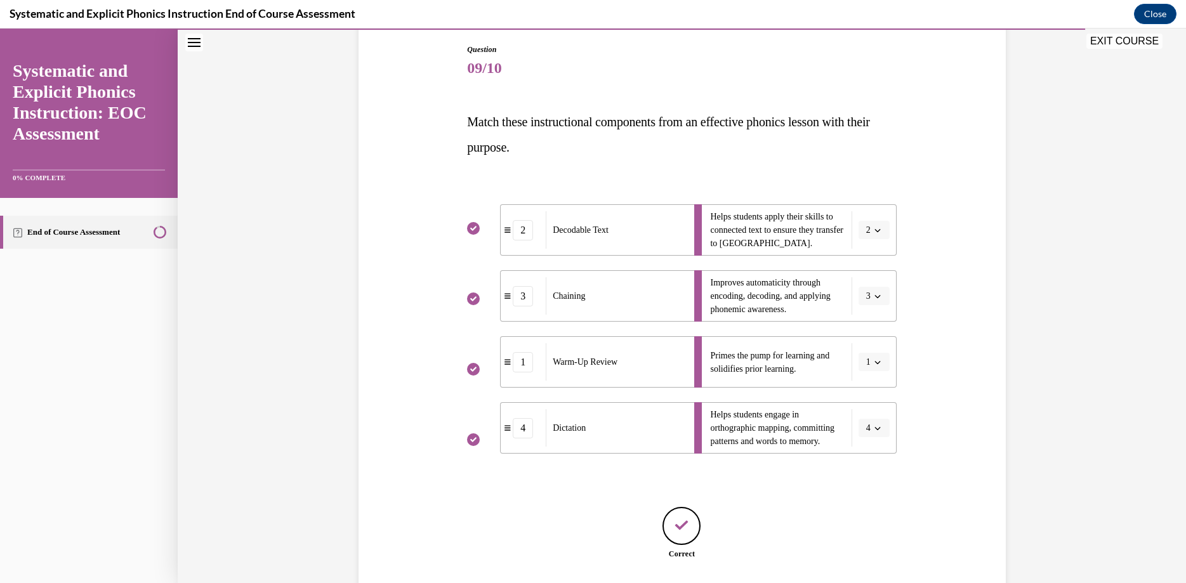
scroll to position [211, 0]
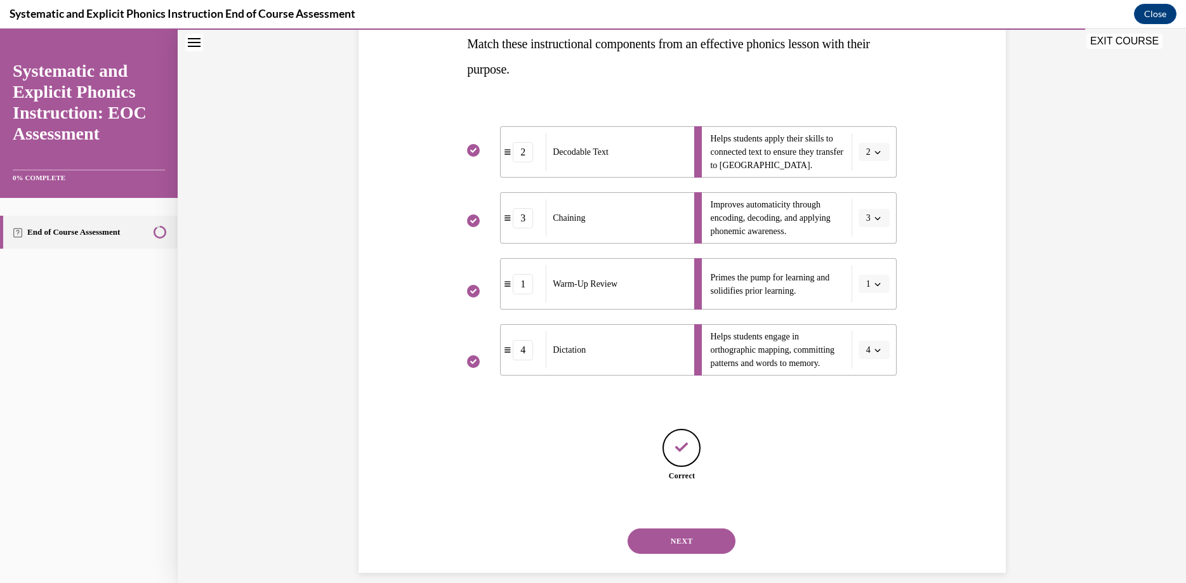
click at [698, 529] on button "NEXT" at bounding box center [682, 541] width 108 height 25
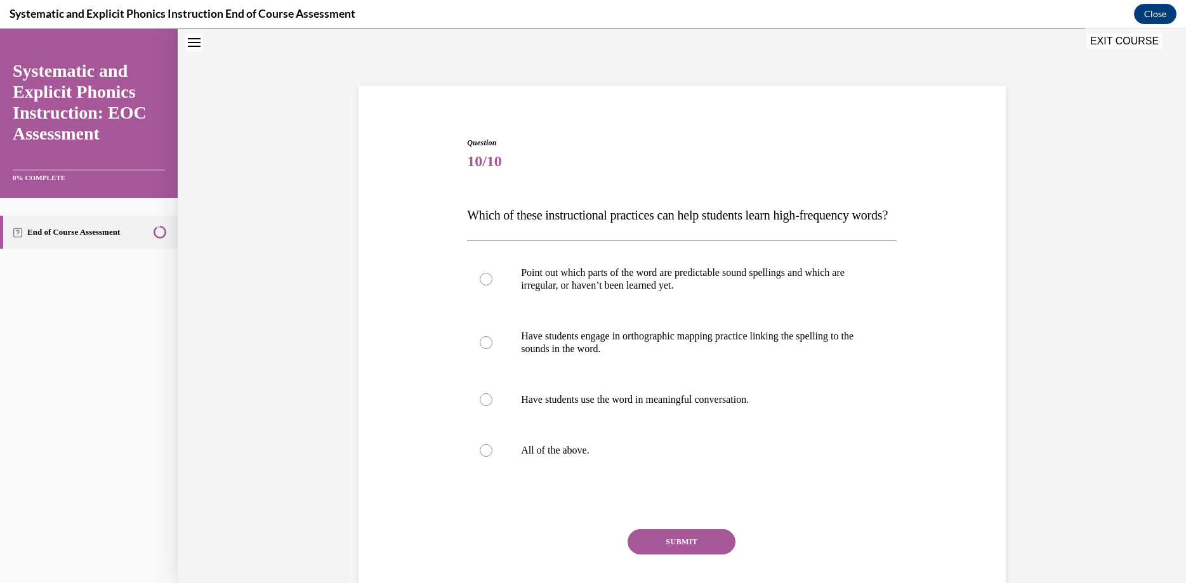
scroll to position [39, 0]
drag, startPoint x: 515, startPoint y: 472, endPoint x: 564, endPoint y: 489, distance: 52.4
click at [519, 474] on div at bounding box center [682, 451] width 430 height 51
click at [673, 555] on button "SUBMIT" at bounding box center [682, 542] width 108 height 25
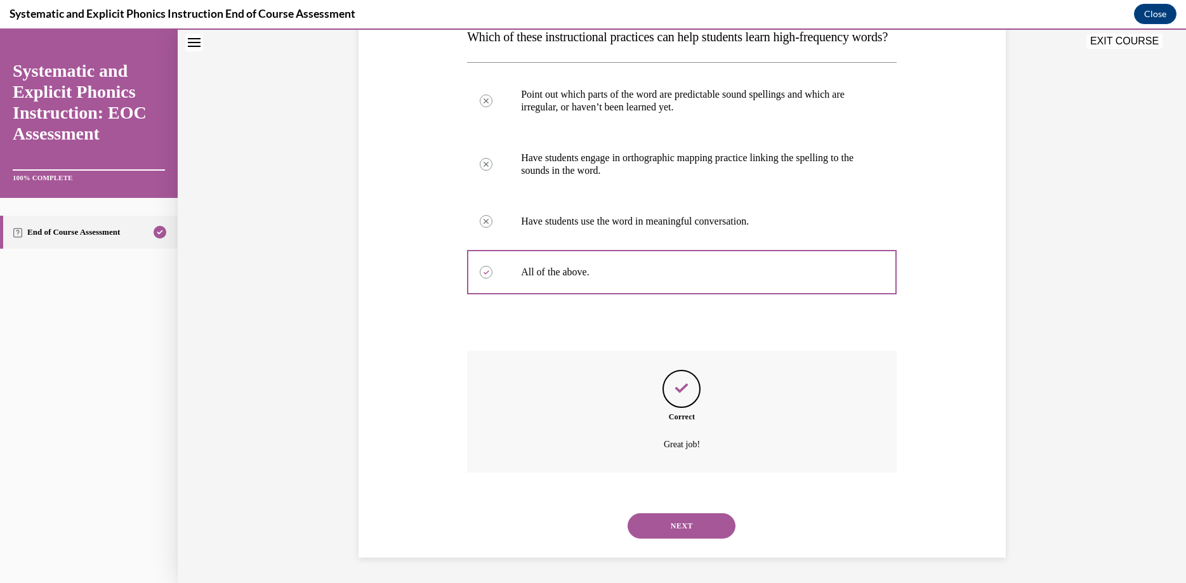
scroll to position [228, 0]
click at [707, 543] on div "NEXT" at bounding box center [682, 526] width 430 height 51
click at [707, 537] on button "NEXT" at bounding box center [682, 526] width 108 height 25
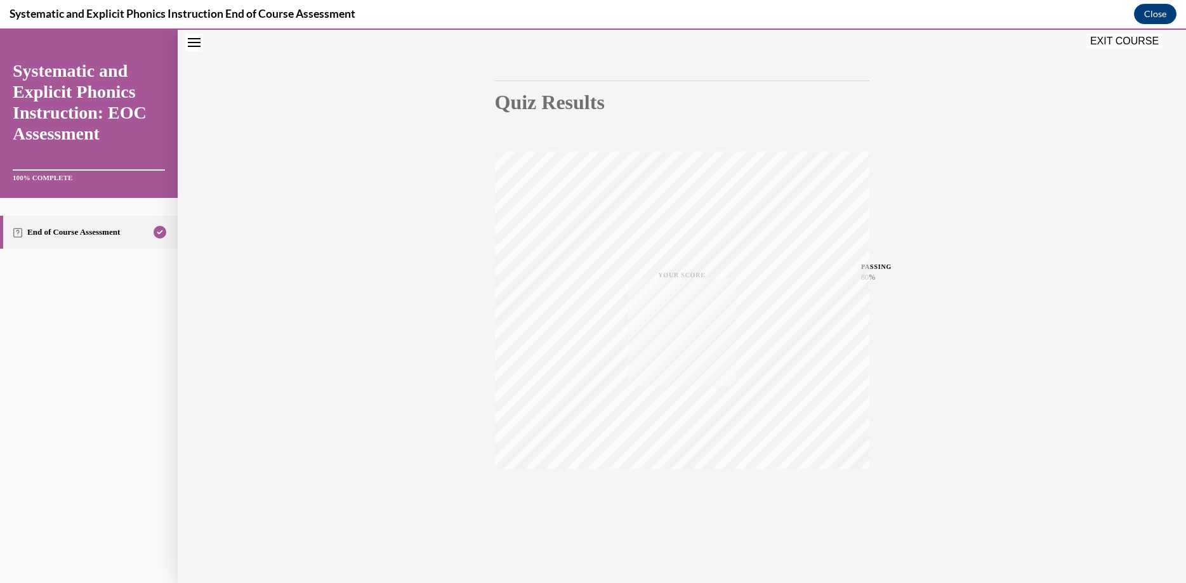
scroll to position [96, 0]
click at [1113, 46] on button "EXIT COURSE" at bounding box center [1125, 41] width 76 height 15
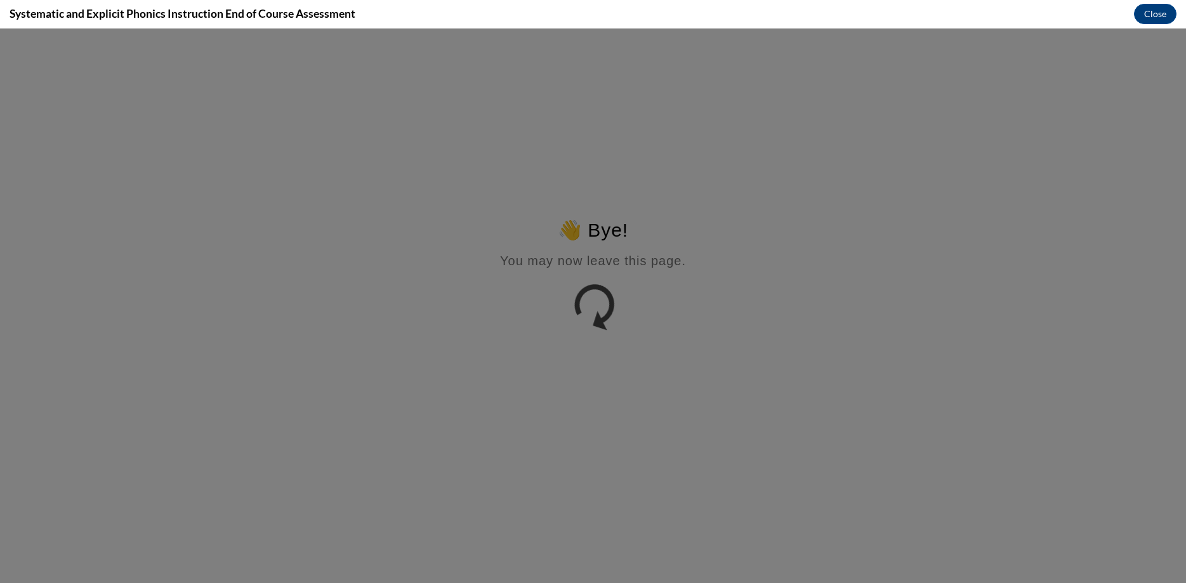
scroll to position [0, 0]
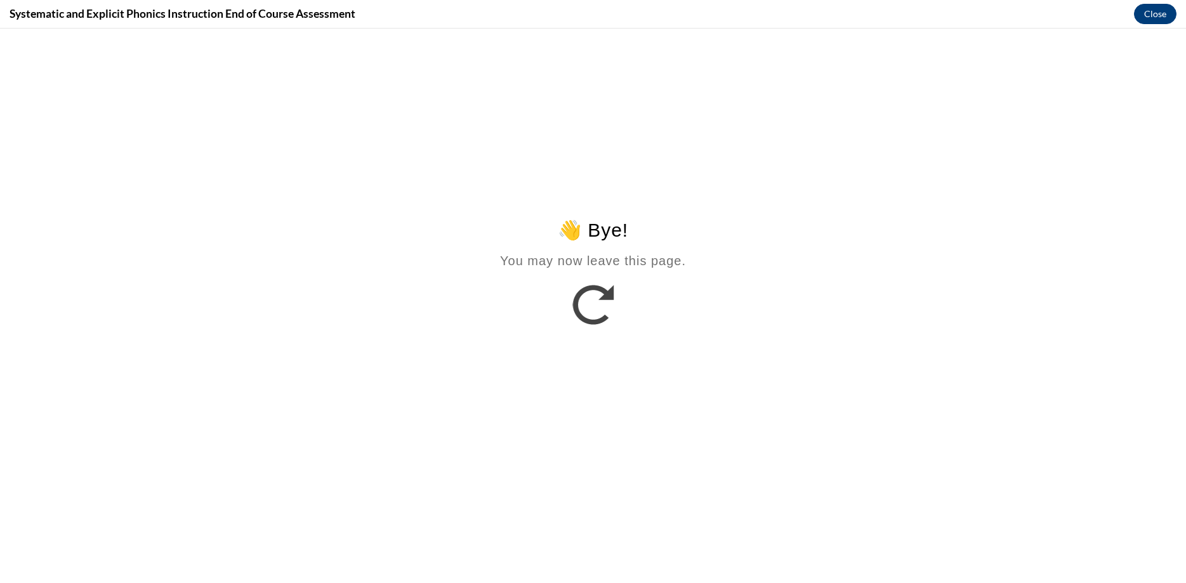
click at [1153, 13] on button "Close" at bounding box center [1155, 14] width 43 height 20
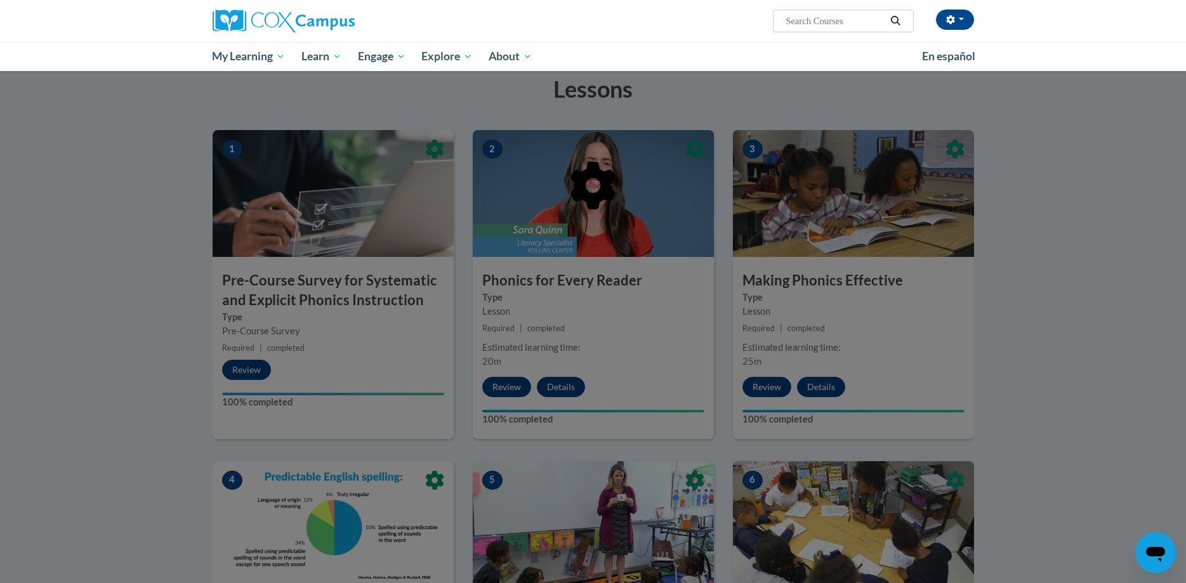
scroll to position [199, 0]
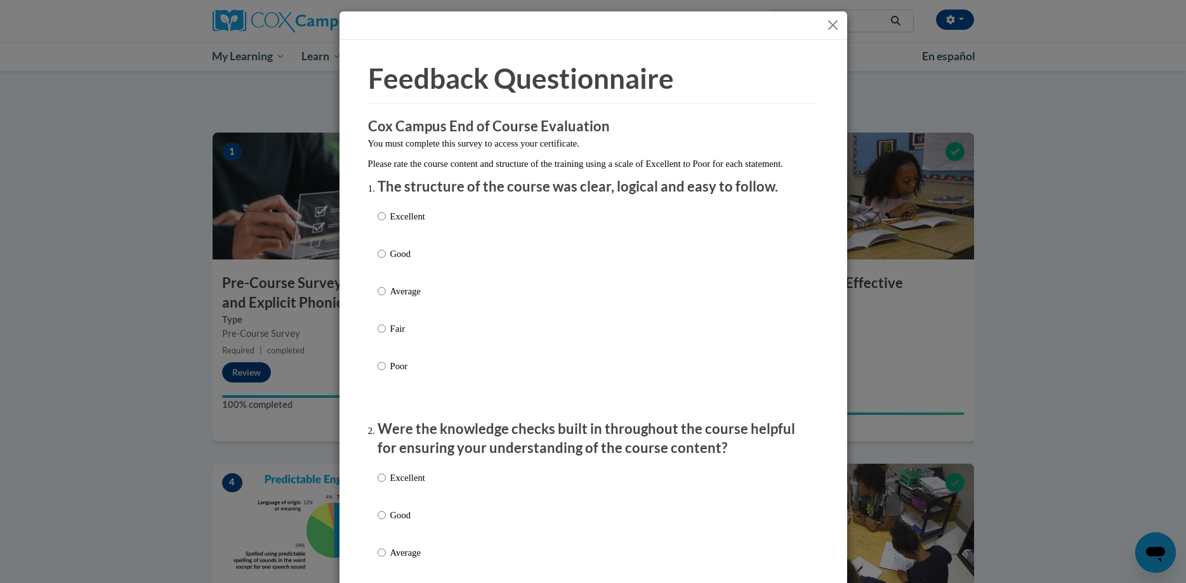
drag, startPoint x: 410, startPoint y: 270, endPoint x: 413, endPoint y: 277, distance: 8.0
click at [409, 261] on p "Good" at bounding box center [407, 254] width 35 height 14
click at [386, 261] on input "Good" at bounding box center [382, 254] width 8 height 14
radio input "true"
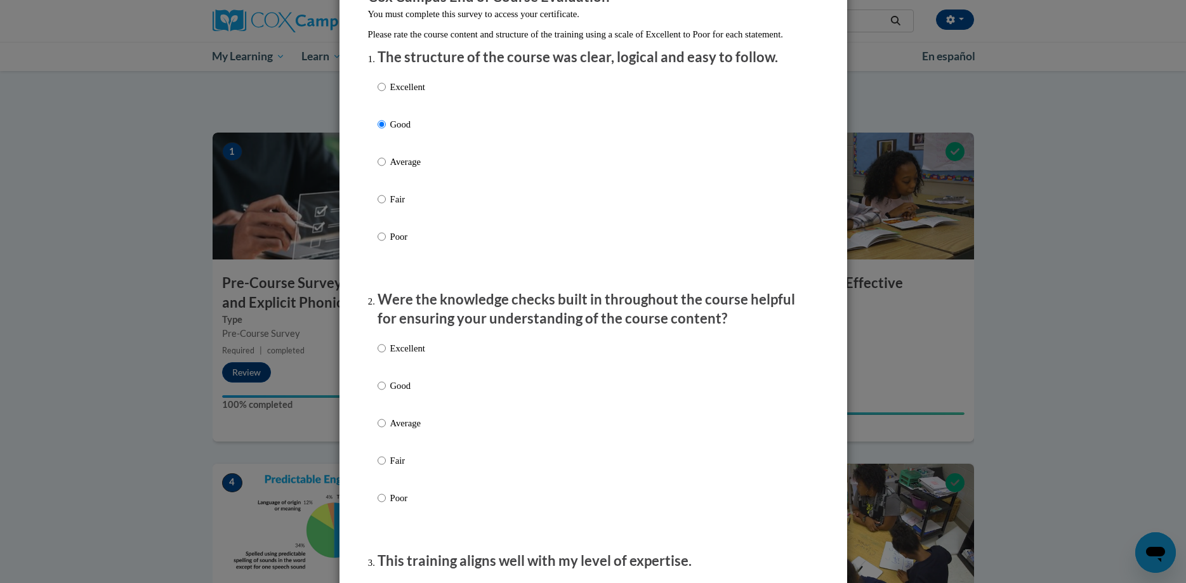
click at [416, 390] on div "Excellent Good Average Fair Poor" at bounding box center [402, 433] width 48 height 197
click at [410, 393] on p "Good" at bounding box center [407, 386] width 35 height 14
click at [386, 393] on input "Good" at bounding box center [382, 386] width 8 height 14
radio input "true"
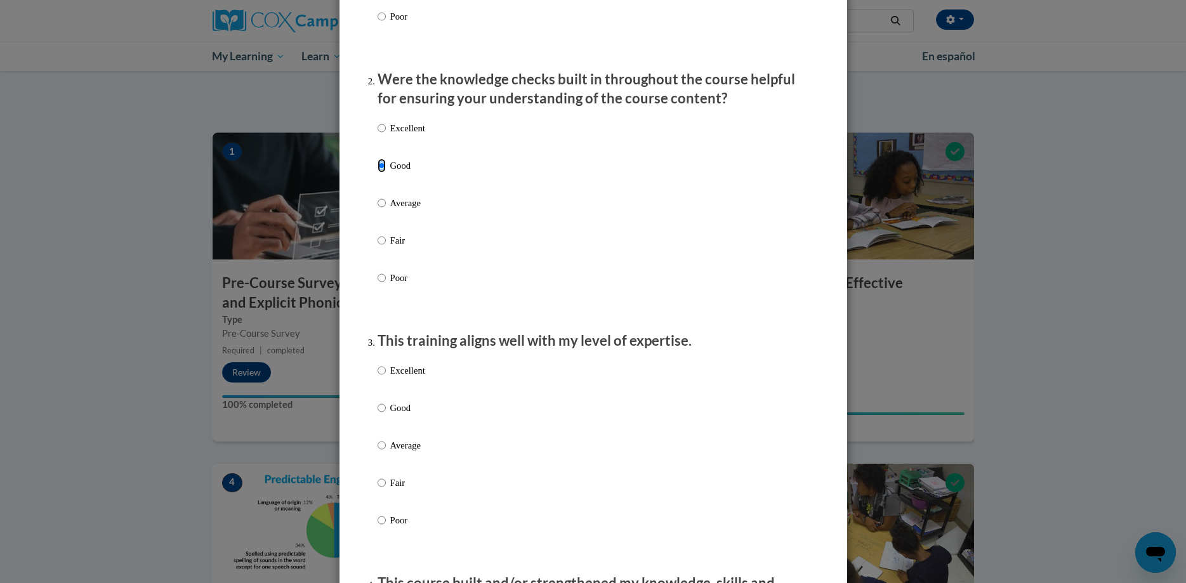
scroll to position [453, 0]
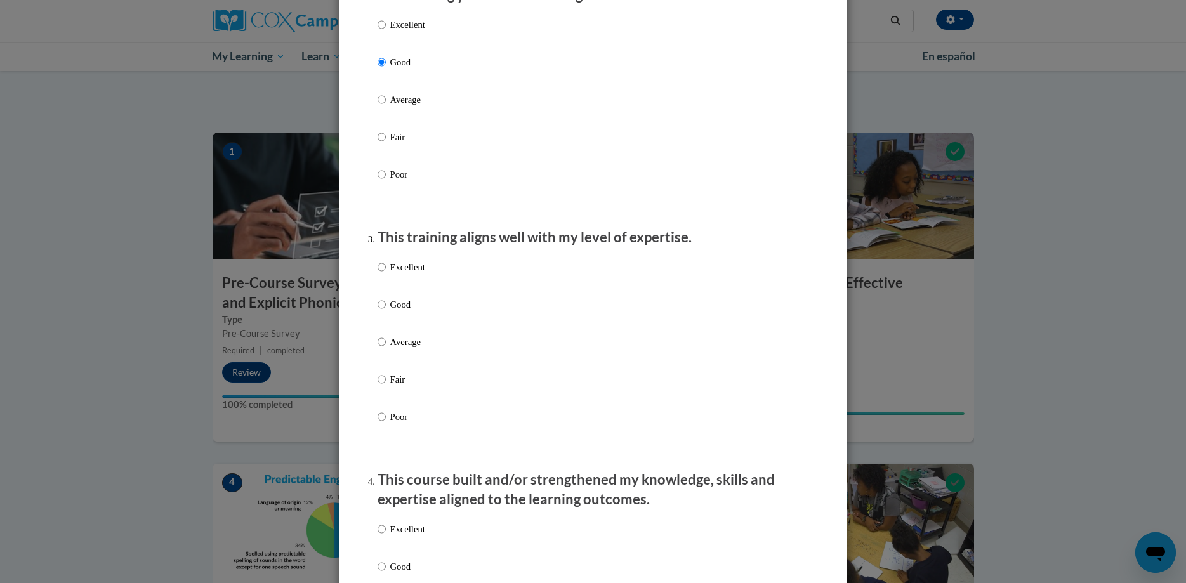
click at [403, 349] on p "Average" at bounding box center [407, 342] width 35 height 14
click at [386, 349] on input "Average" at bounding box center [382, 342] width 8 height 14
radio input "true"
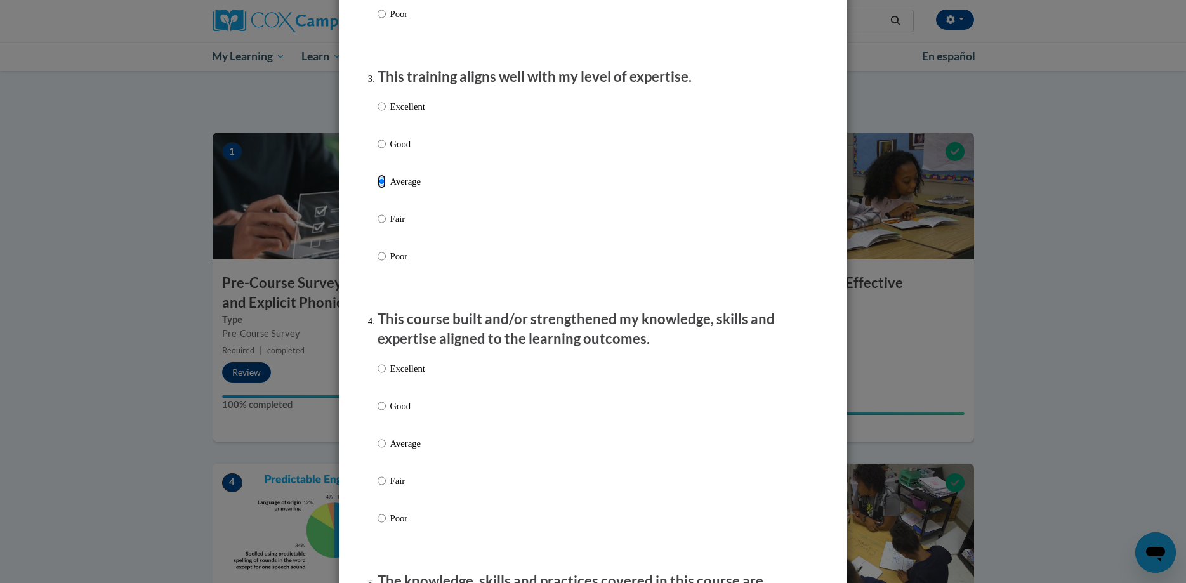
scroll to position [777, 0]
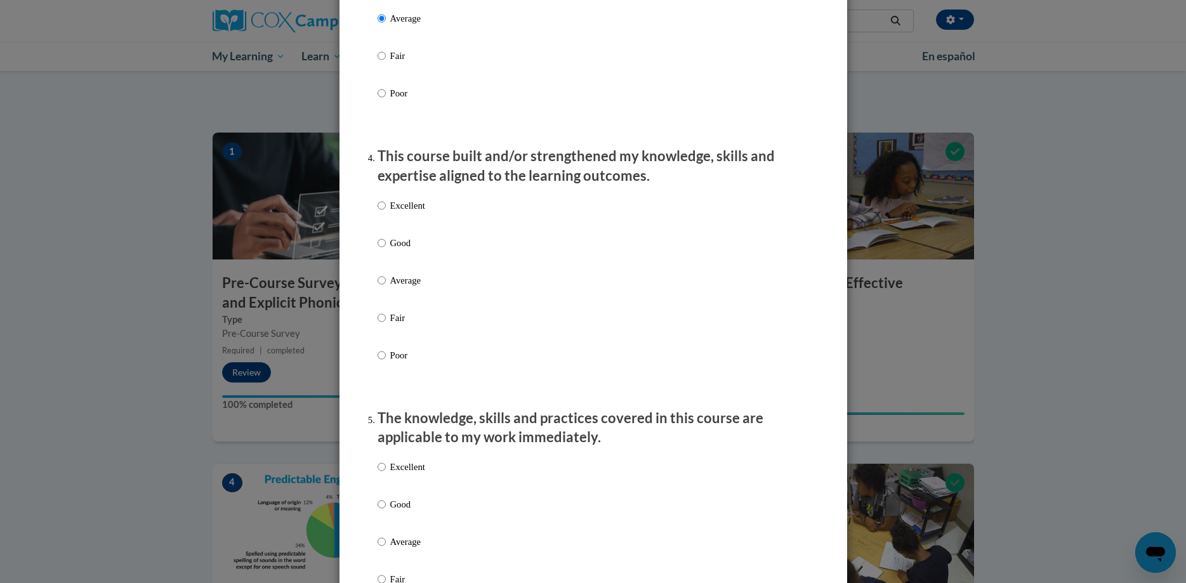
click at [392, 288] on p "Average" at bounding box center [407, 281] width 35 height 14
click at [386, 288] on input "Average" at bounding box center [382, 281] width 8 height 14
radio input "true"
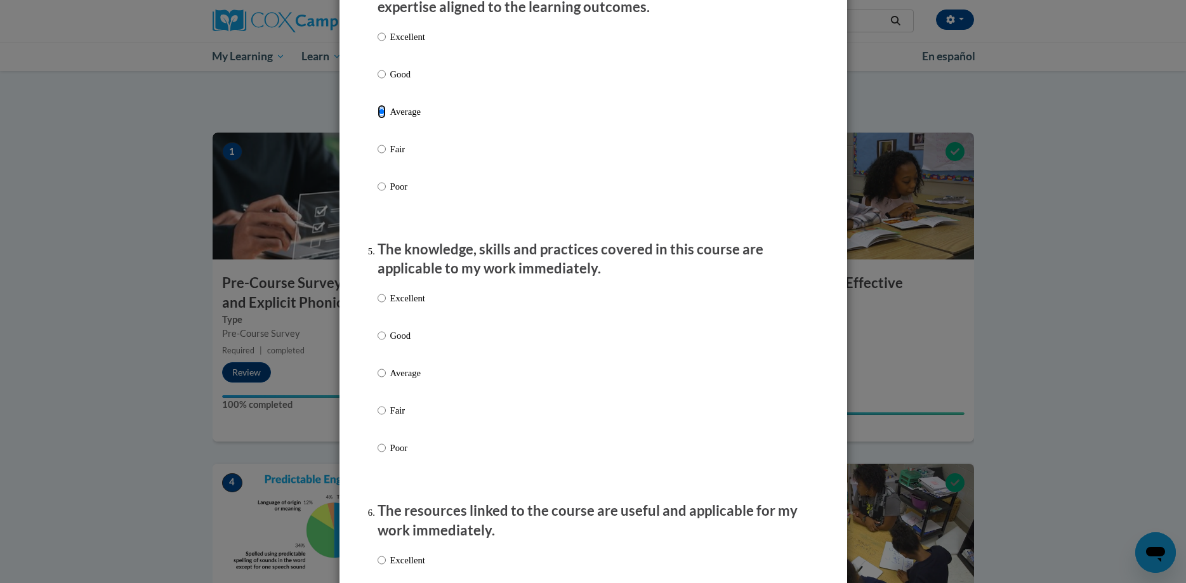
scroll to position [1036, 0]
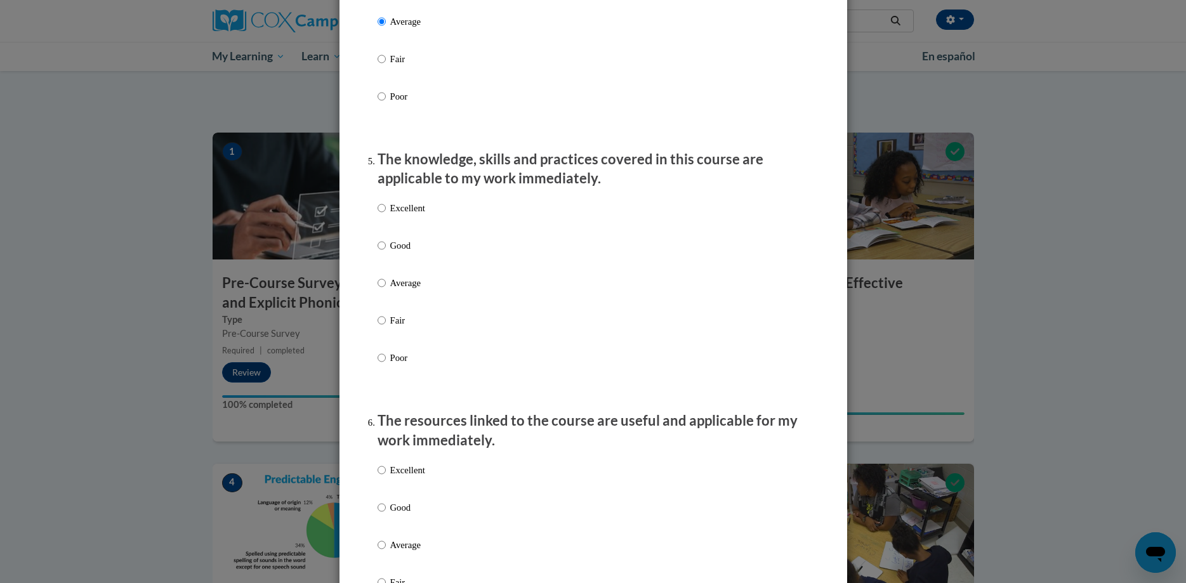
click at [390, 298] on label "Average" at bounding box center [402, 293] width 48 height 34
click at [386, 290] on input "Average" at bounding box center [382, 283] width 8 height 14
radio input "true"
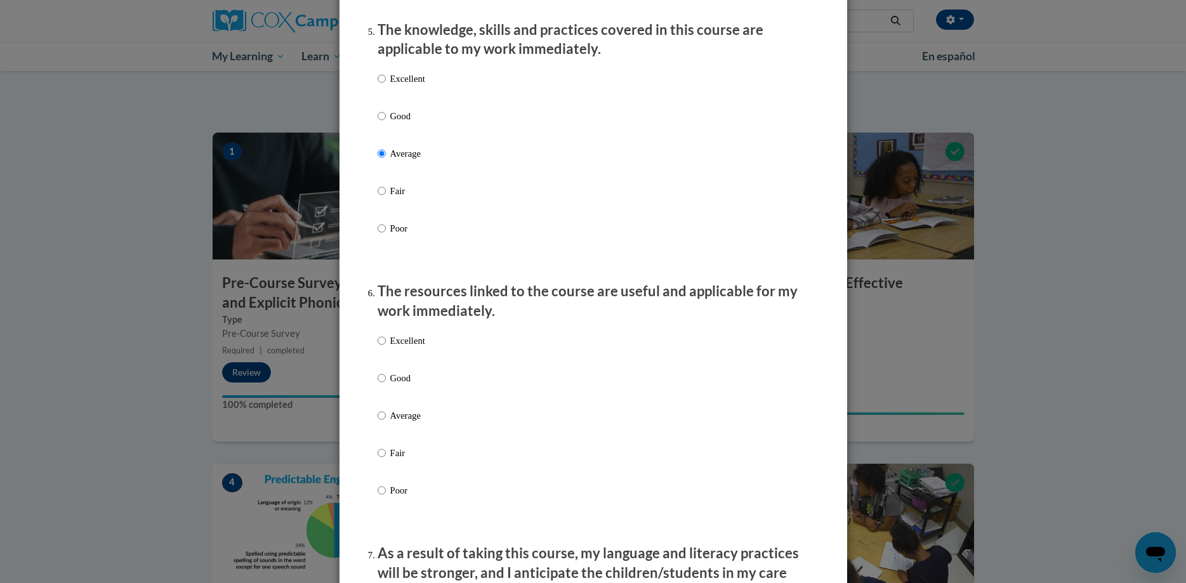
click at [390, 420] on div "Excellent Good Average Fair Poor" at bounding box center [402, 426] width 48 height 197
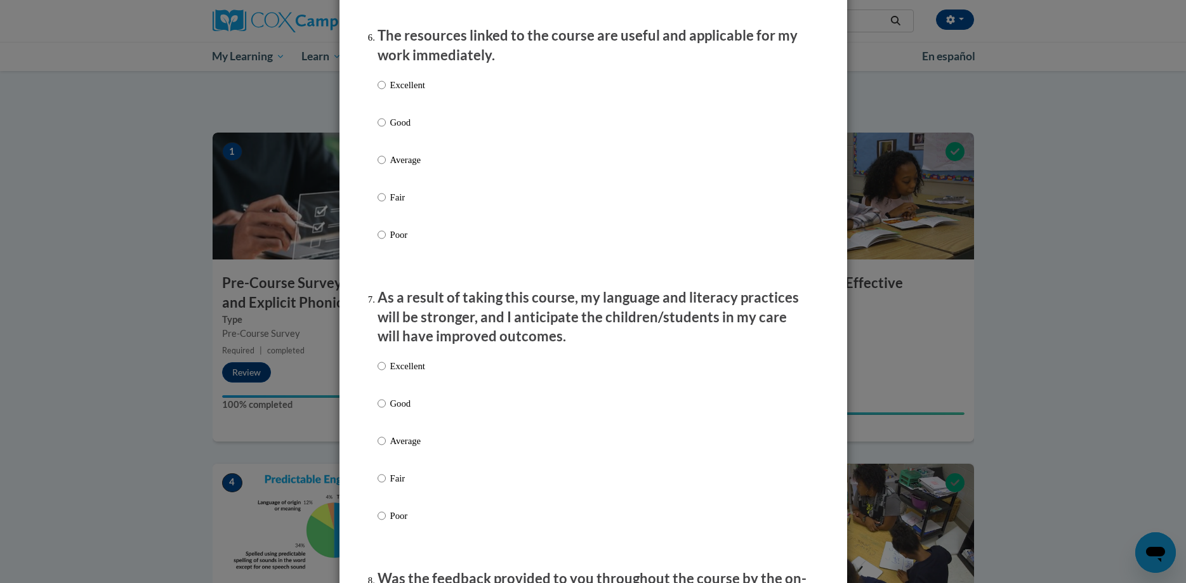
scroll to position [1425, 0]
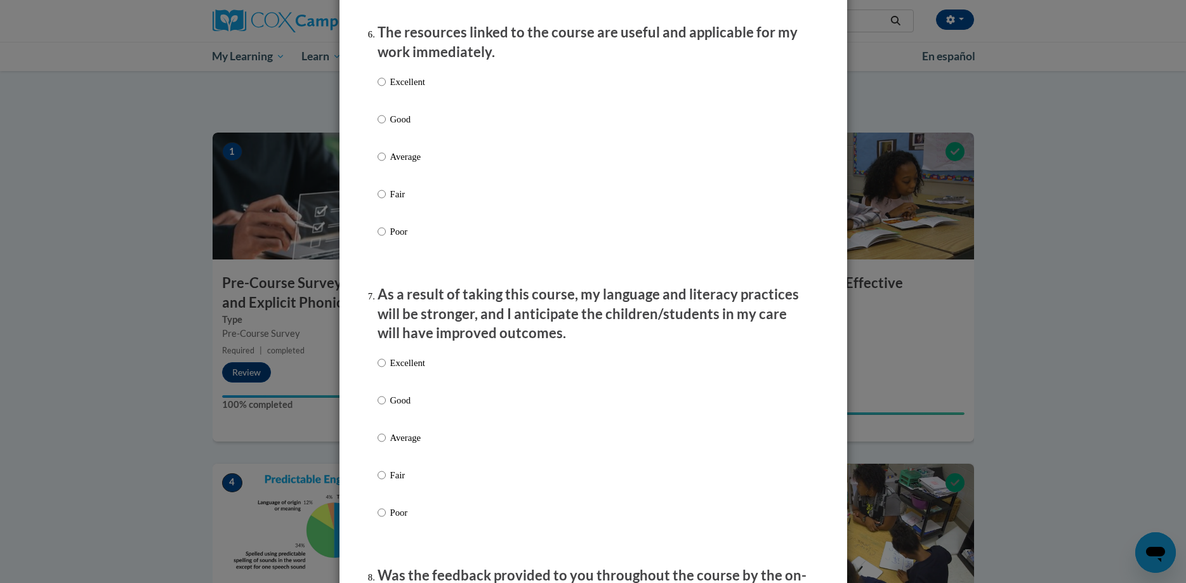
click at [394, 440] on div "Excellent Good Average Fair Poor" at bounding box center [402, 448] width 48 height 197
click at [396, 445] on p "Average" at bounding box center [407, 438] width 35 height 14
click at [386, 445] on input "Average" at bounding box center [382, 438] width 8 height 14
radio input "true"
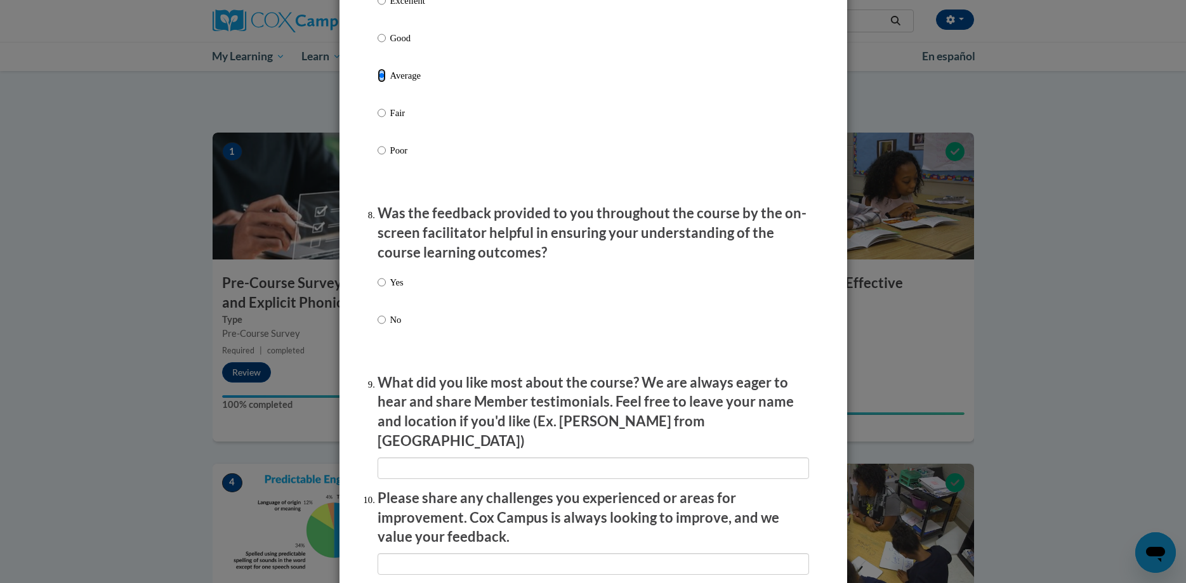
scroll to position [1813, 0]
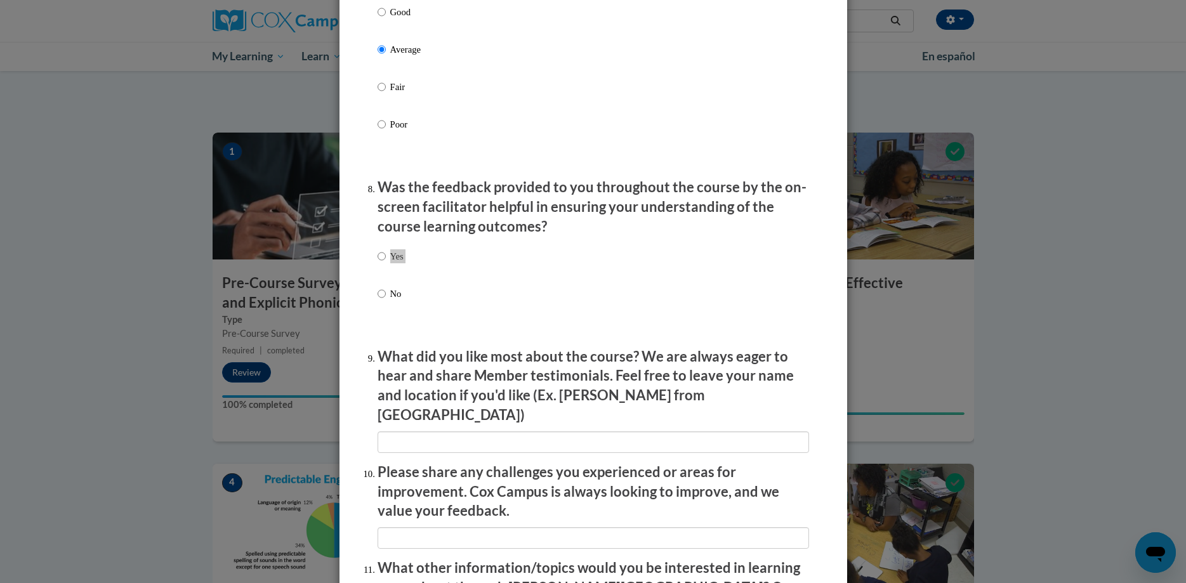
click at [389, 276] on label "Yes" at bounding box center [391, 266] width 26 height 34
click at [386, 263] on input "Yes" at bounding box center [382, 256] width 8 height 14
radio input "true"
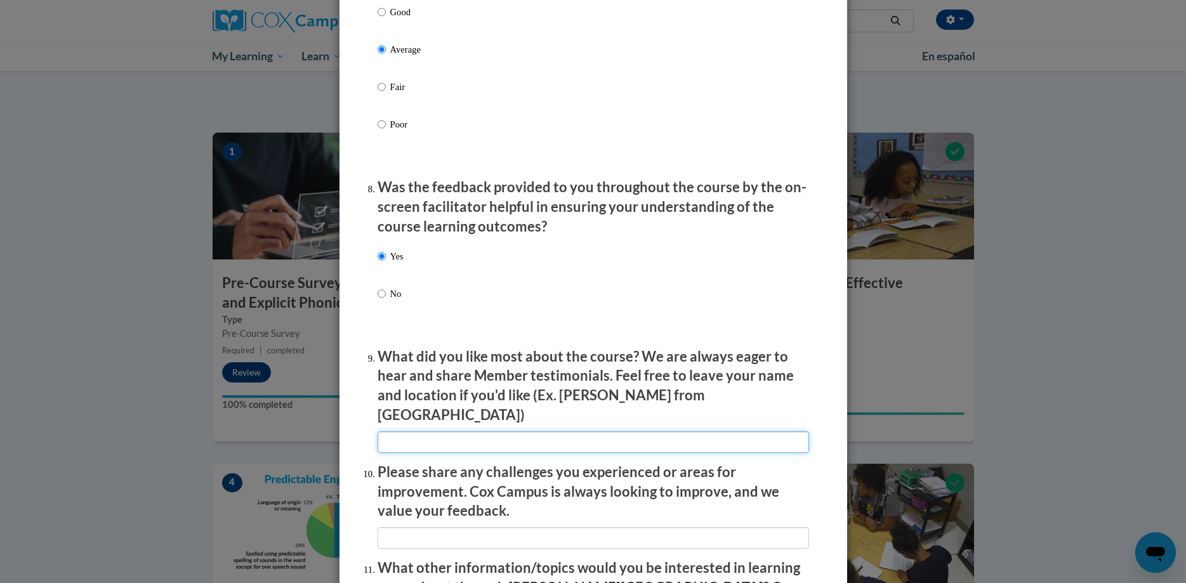
click at [425, 432] on input "textbox" at bounding box center [594, 443] width 432 height 22
type input "llll"
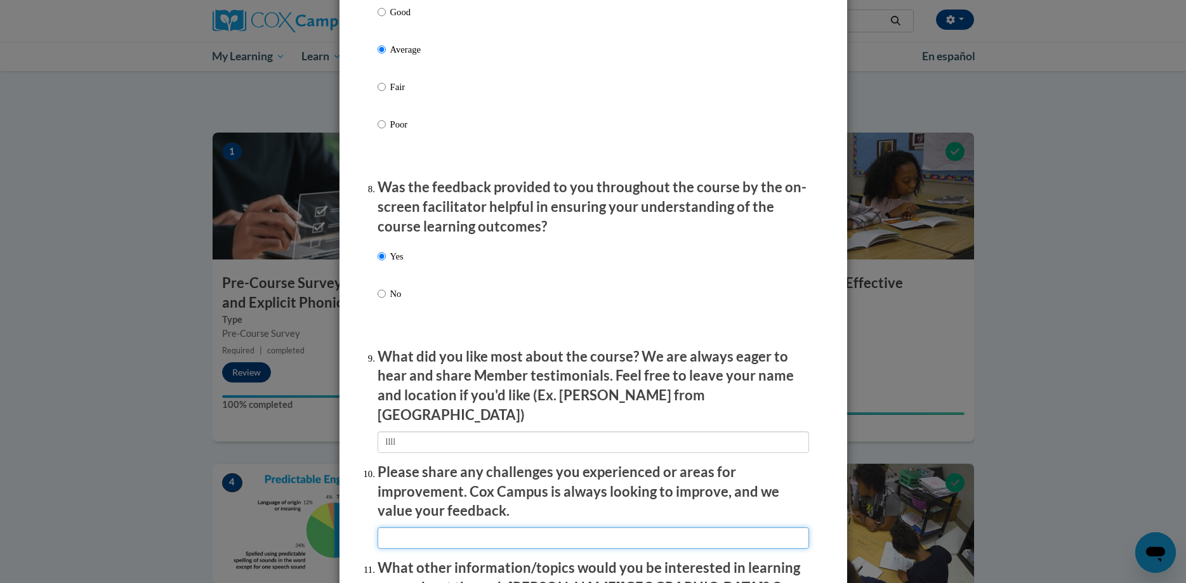
click at [416, 528] on input "textbox" at bounding box center [594, 539] width 432 height 22
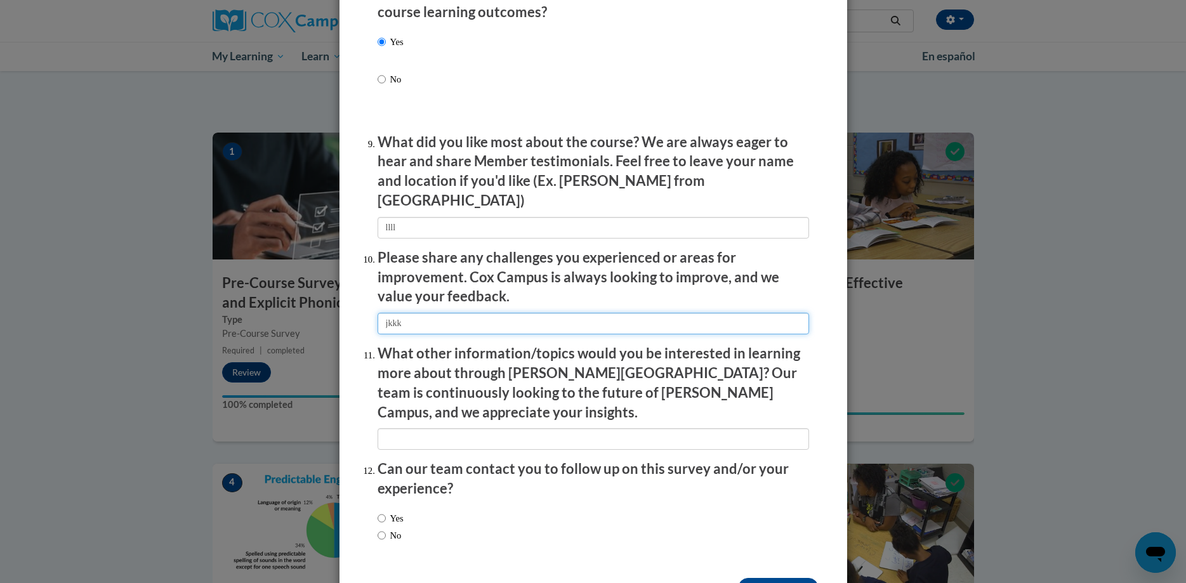
scroll to position [2054, 0]
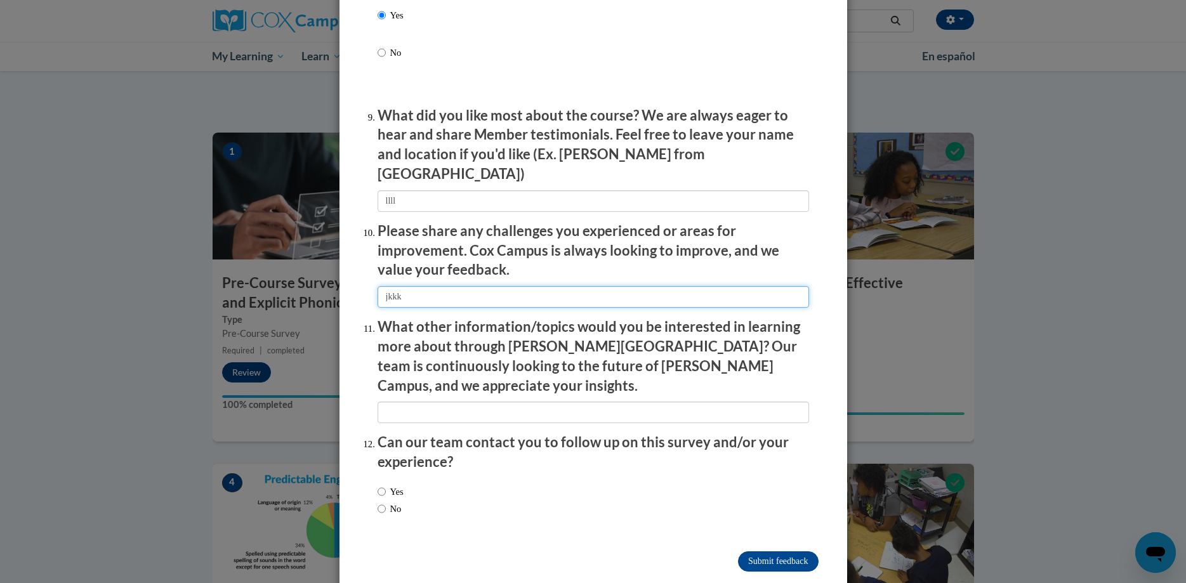
type input "jkkk"
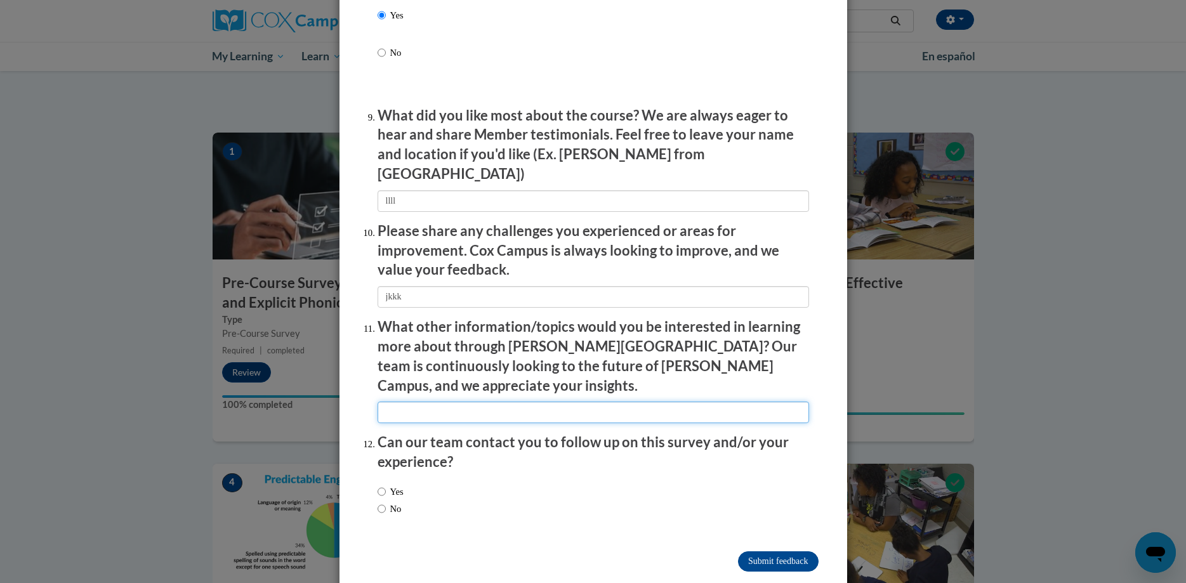
click at [399, 402] on input "textbox" at bounding box center [594, 413] width 432 height 22
type input "kk"
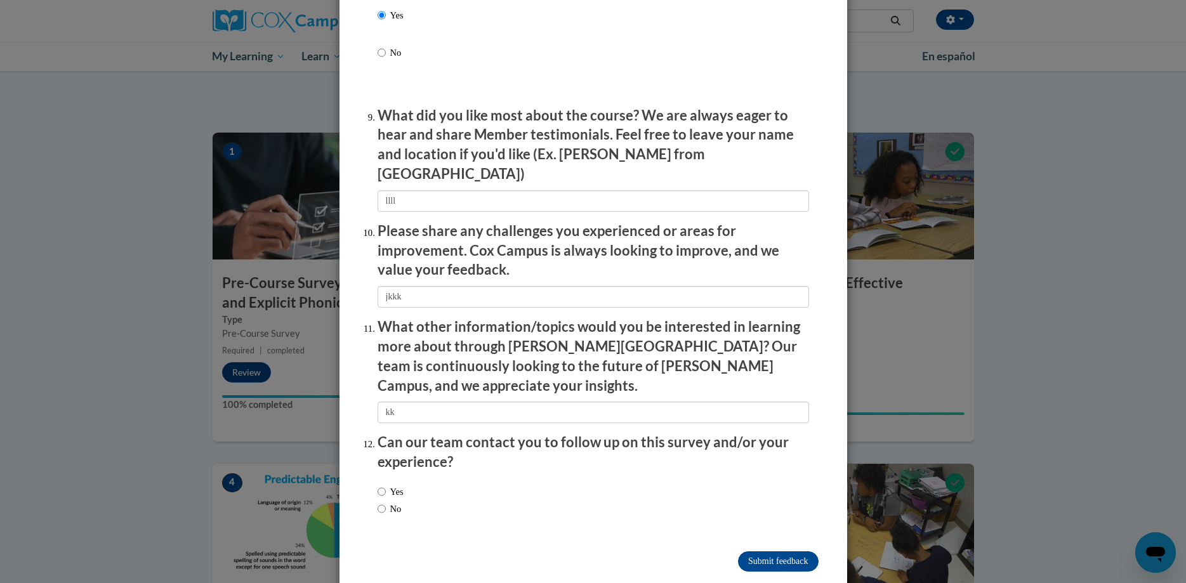
click at [394, 502] on label "No" at bounding box center [390, 509] width 24 height 14
click at [386, 502] on input "No" at bounding box center [382, 509] width 8 height 14
radio input "true"
click at [755, 552] on input "Submit feedback" at bounding box center [778, 562] width 80 height 20
